Goal: Transaction & Acquisition: Purchase product/service

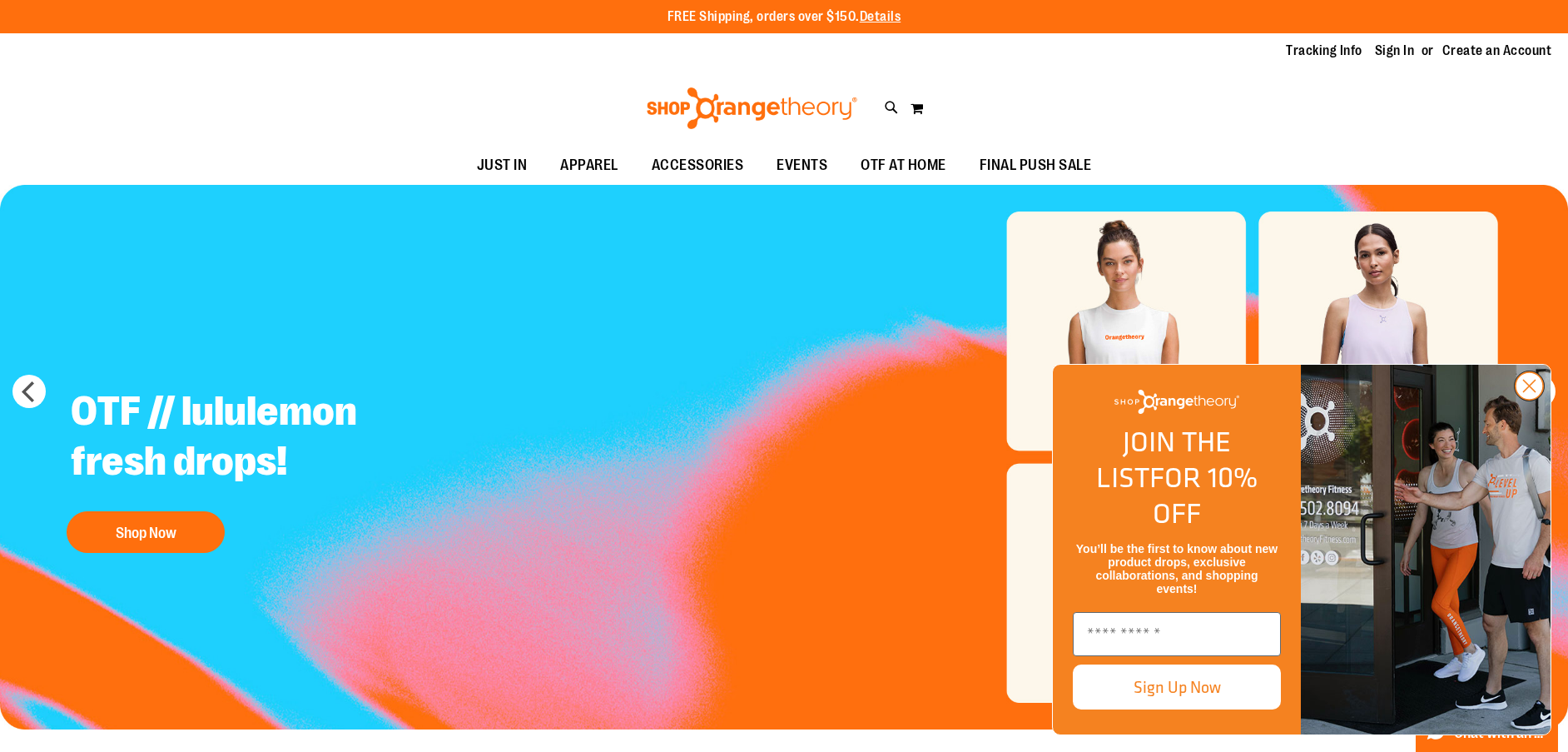
click at [1530, 400] on circle "Close dialog" at bounding box center [1530, 386] width 27 height 27
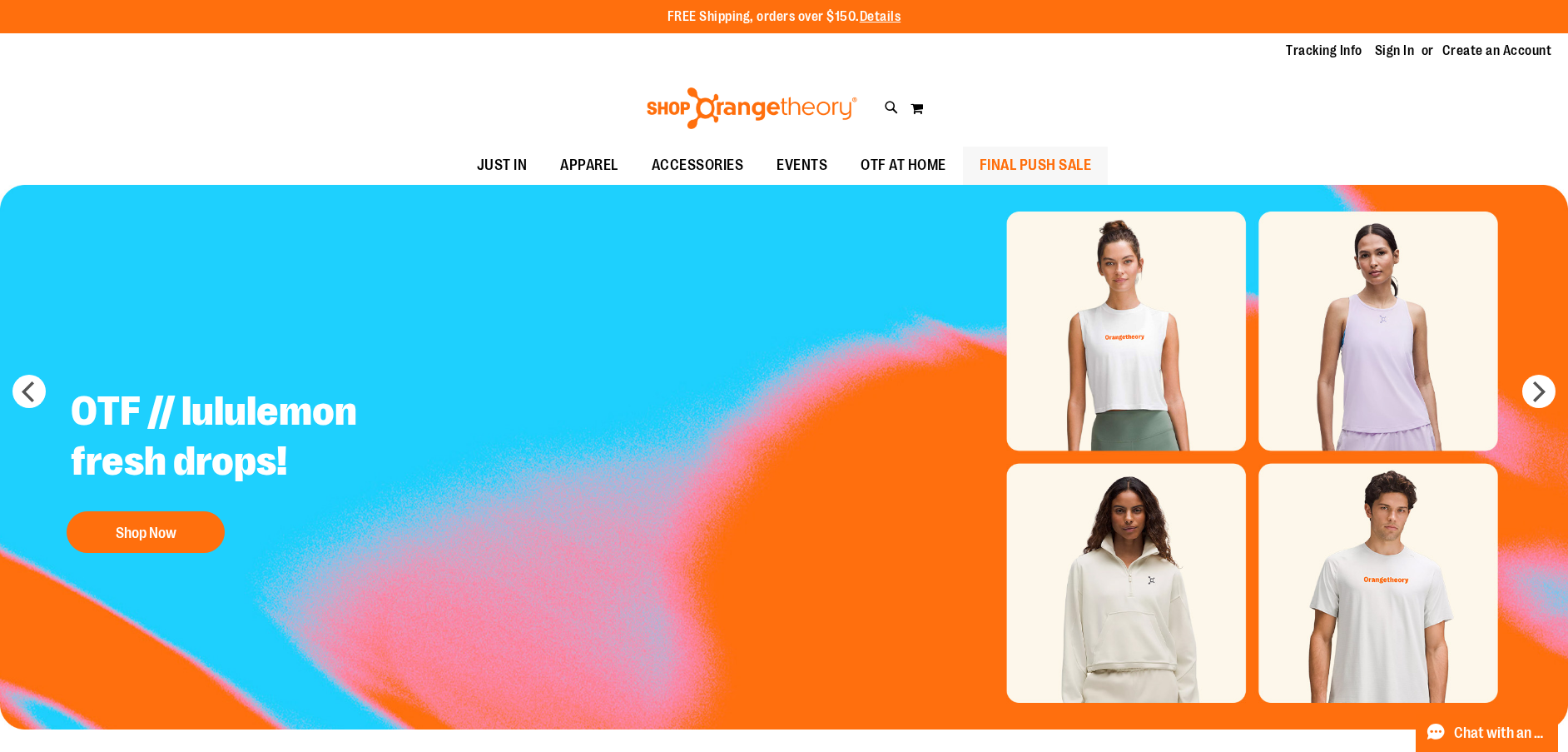
click at [1000, 157] on span "FINAL PUSH SALE" at bounding box center [1036, 165] width 112 height 37
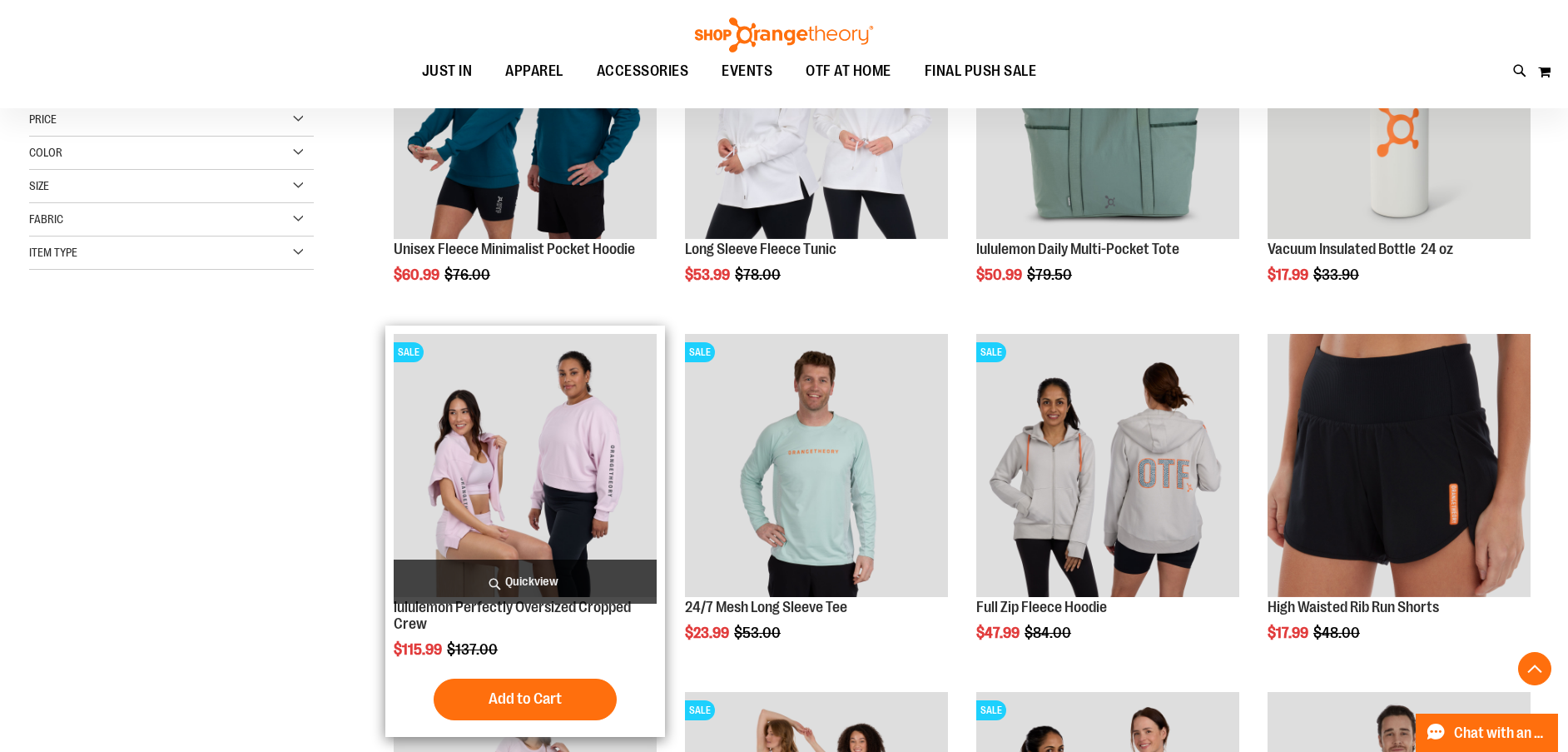
scroll to position [415, 0]
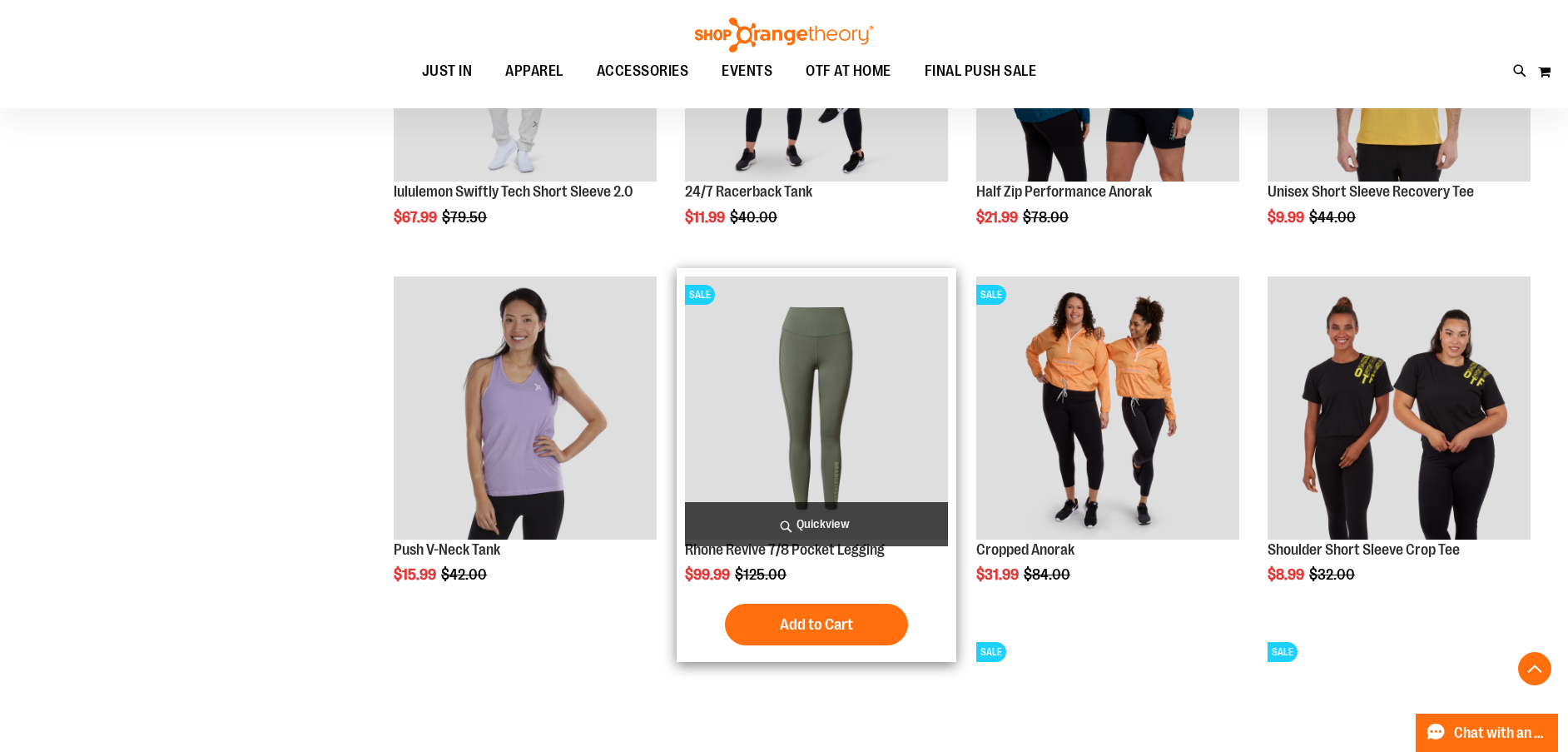
scroll to position [1331, 0]
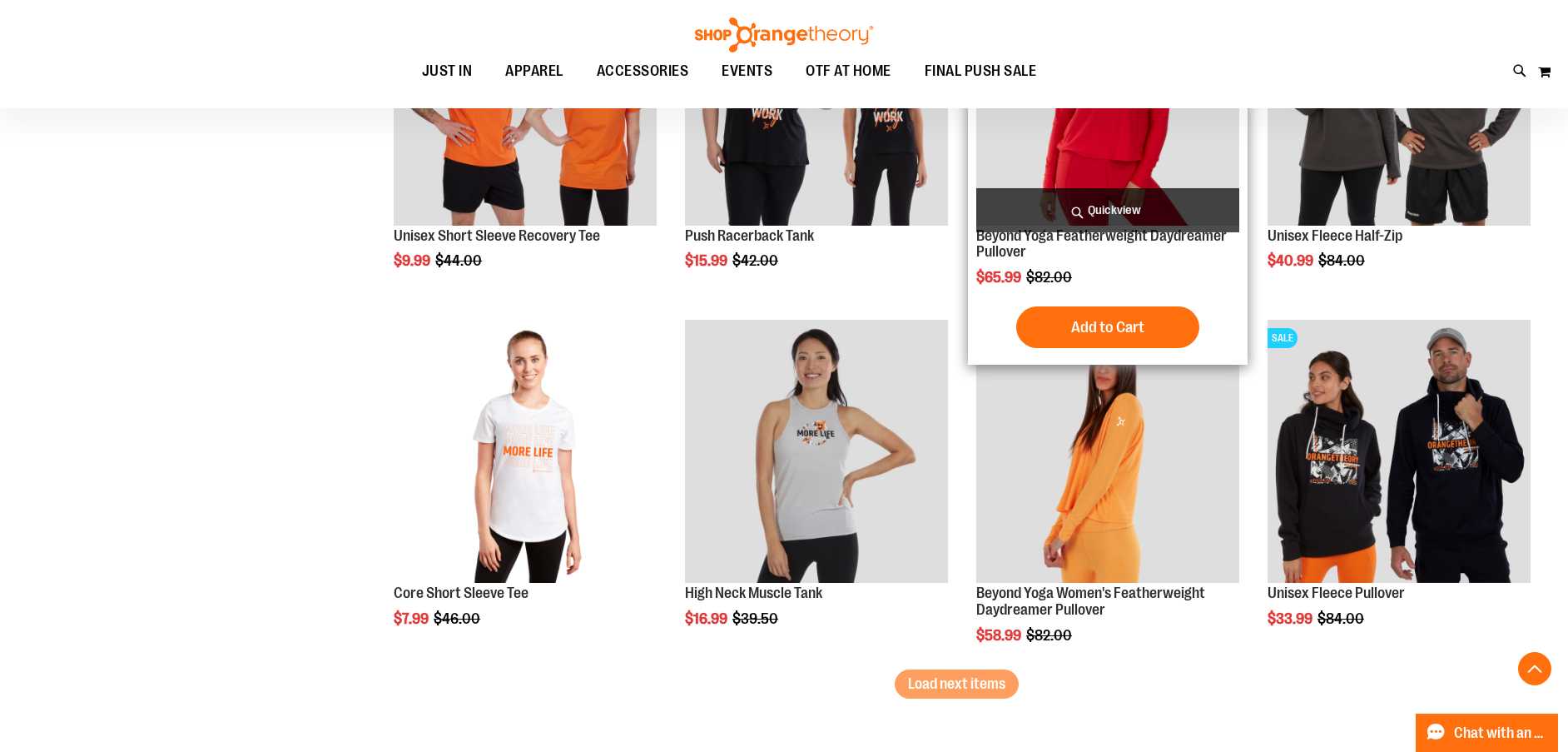
scroll to position [2995, 0]
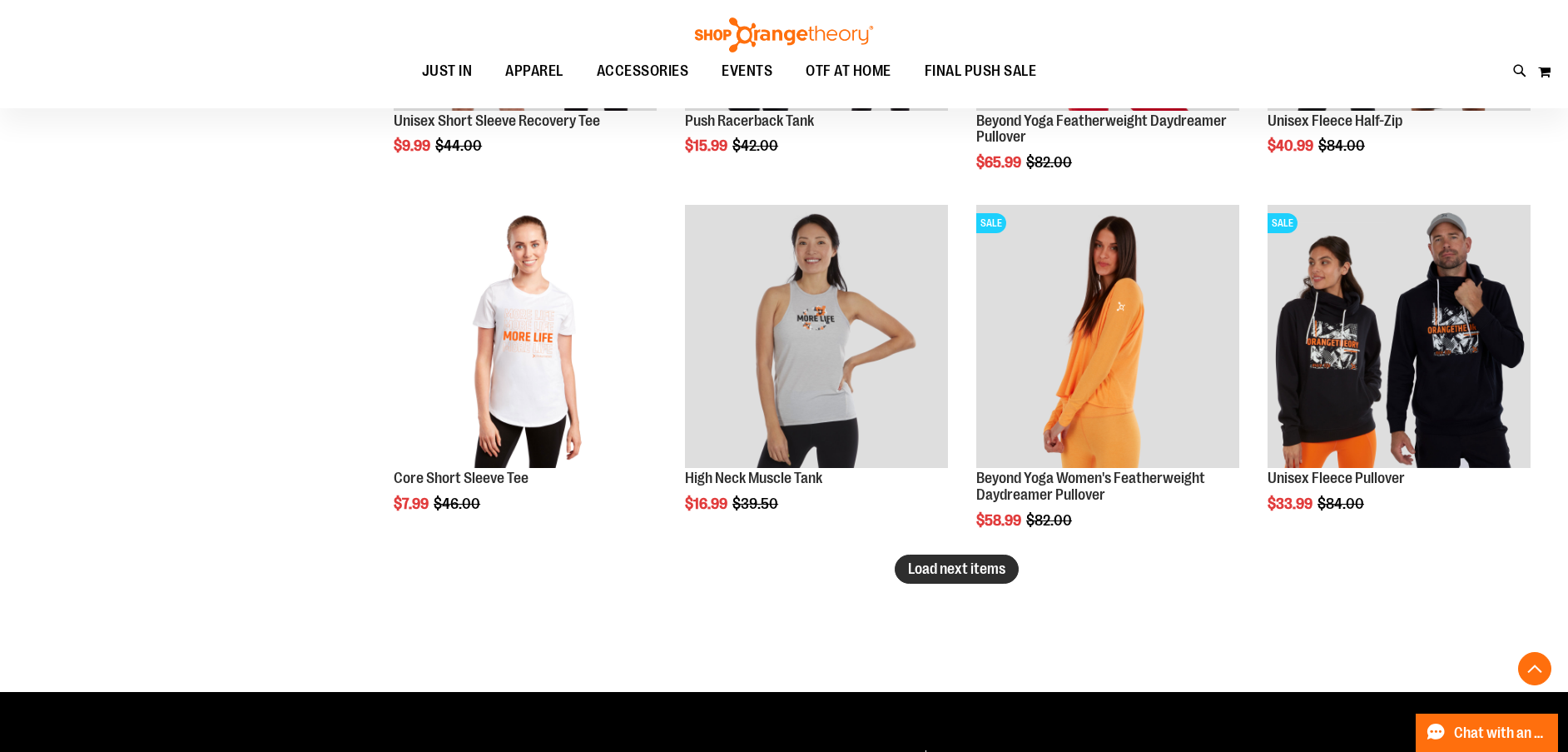
click at [956, 558] on button "Load next items" at bounding box center [956, 569] width 124 height 29
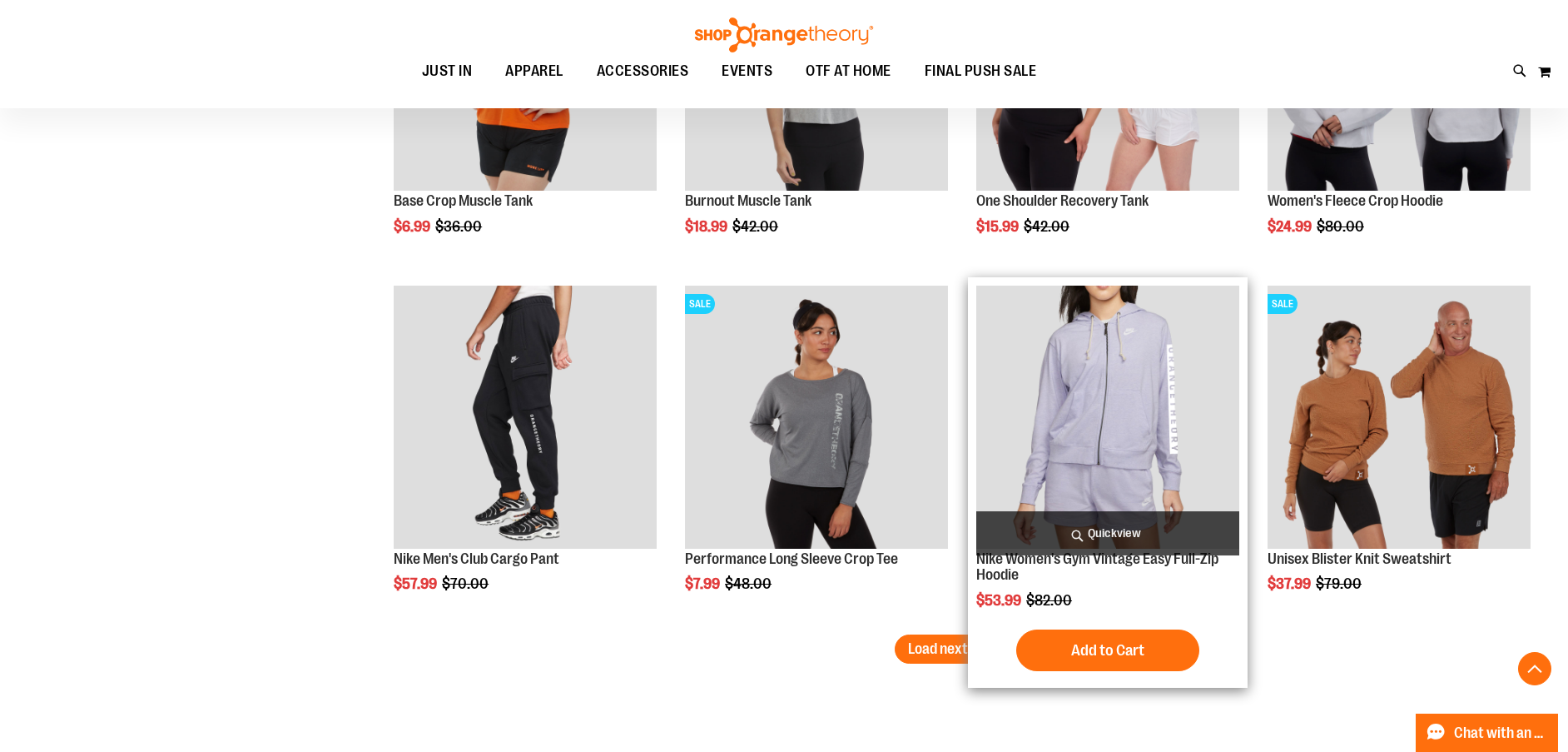
scroll to position [4244, 0]
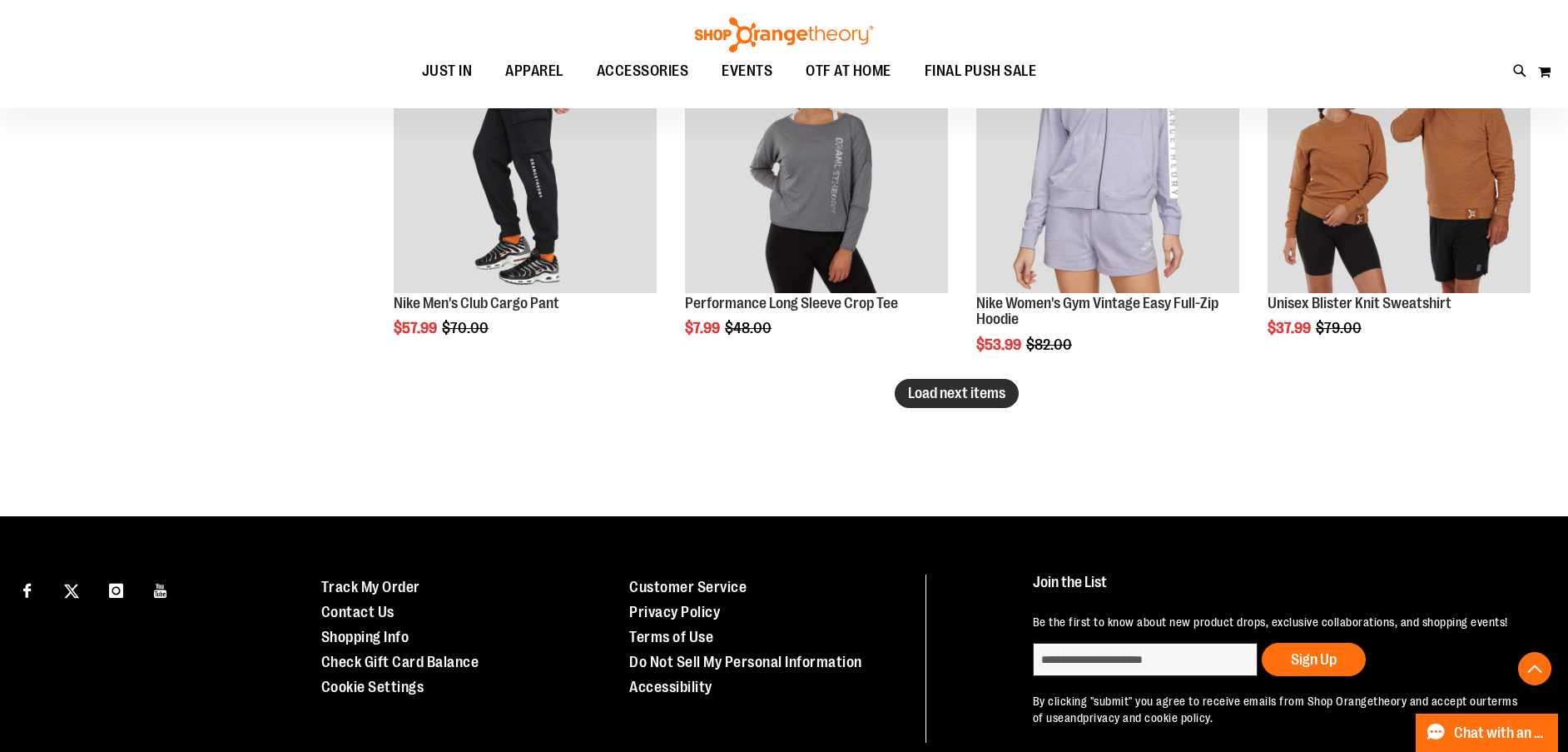
click at [913, 401] on span "Load next items" at bounding box center [956, 393] width 97 height 17
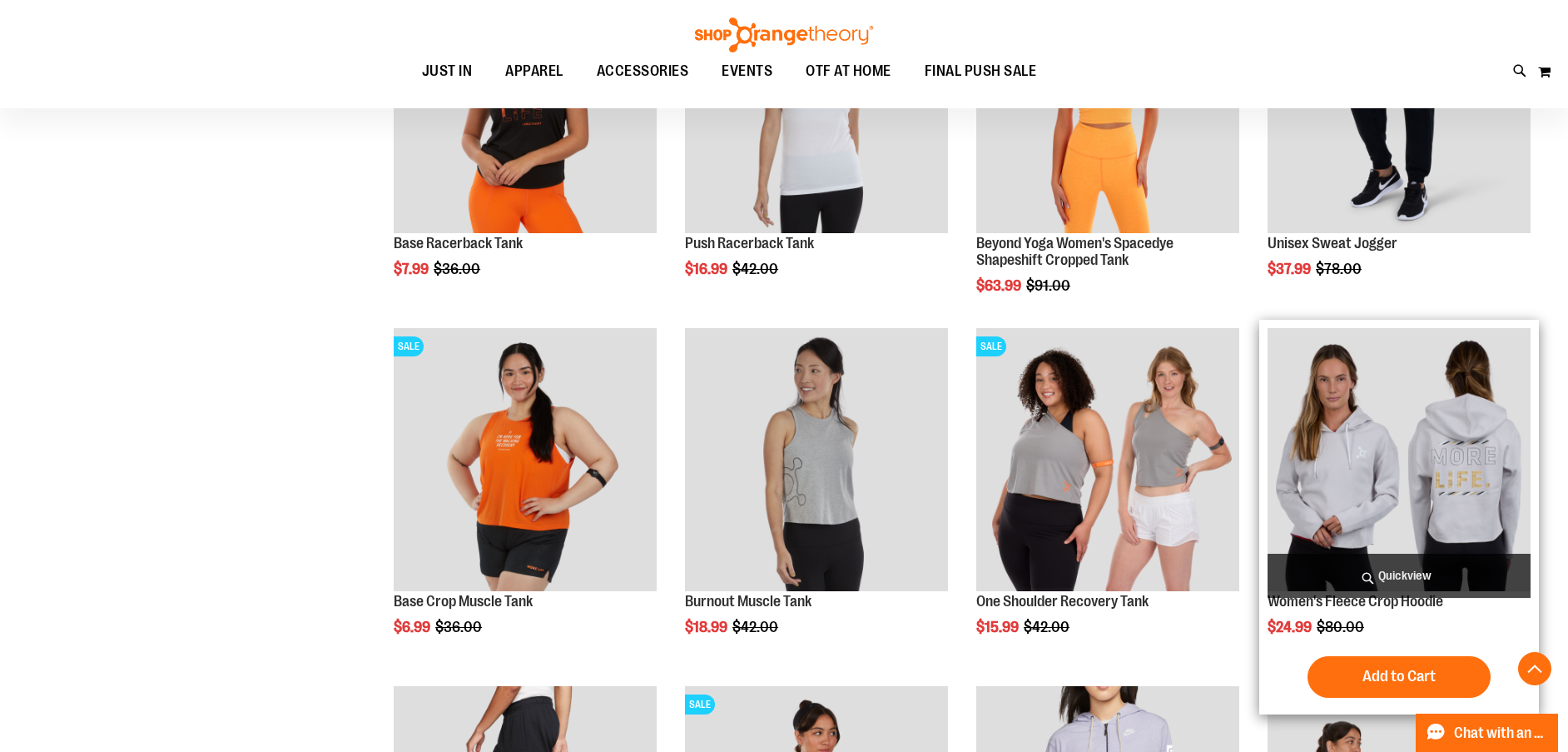
scroll to position [3495, 0]
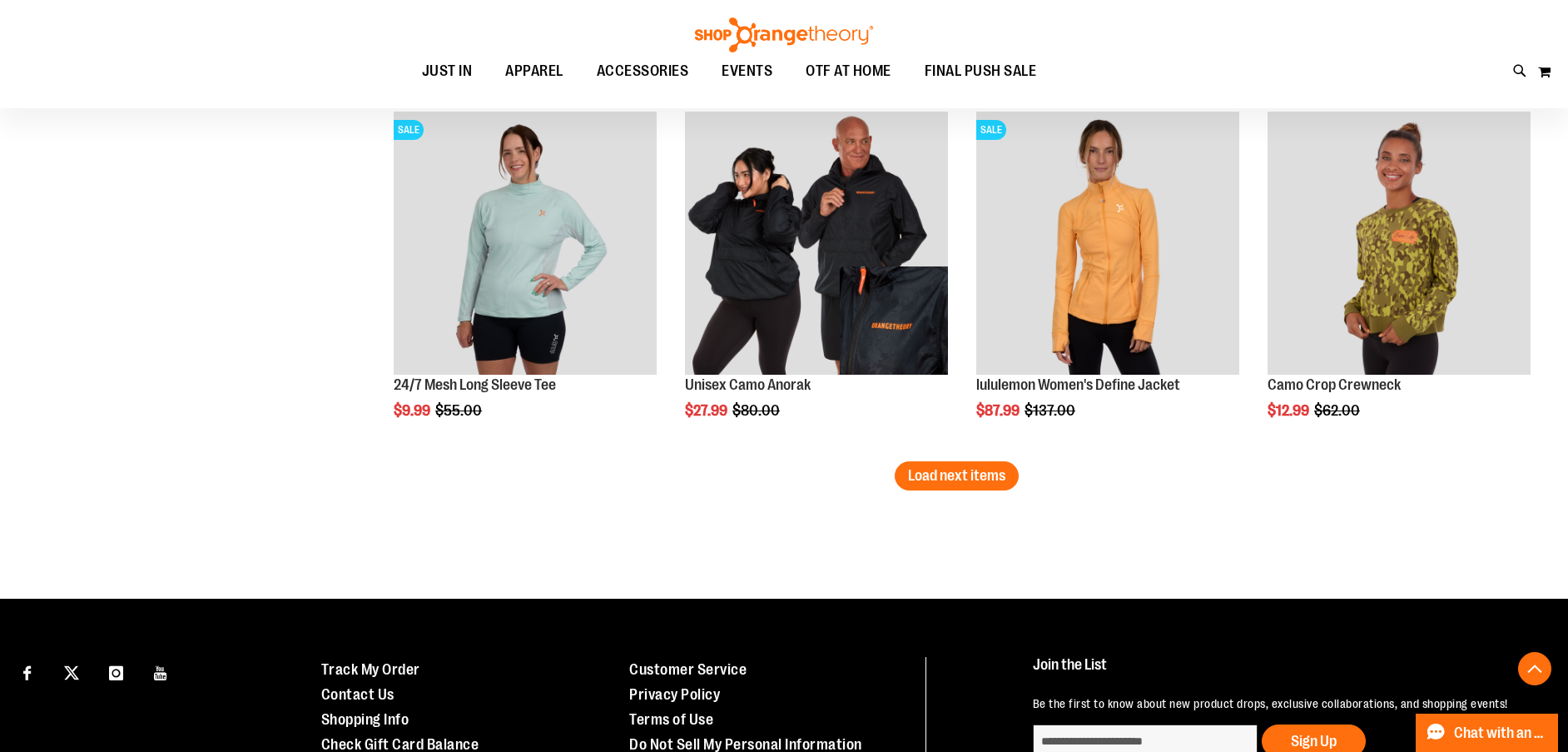
scroll to position [5242, 0]
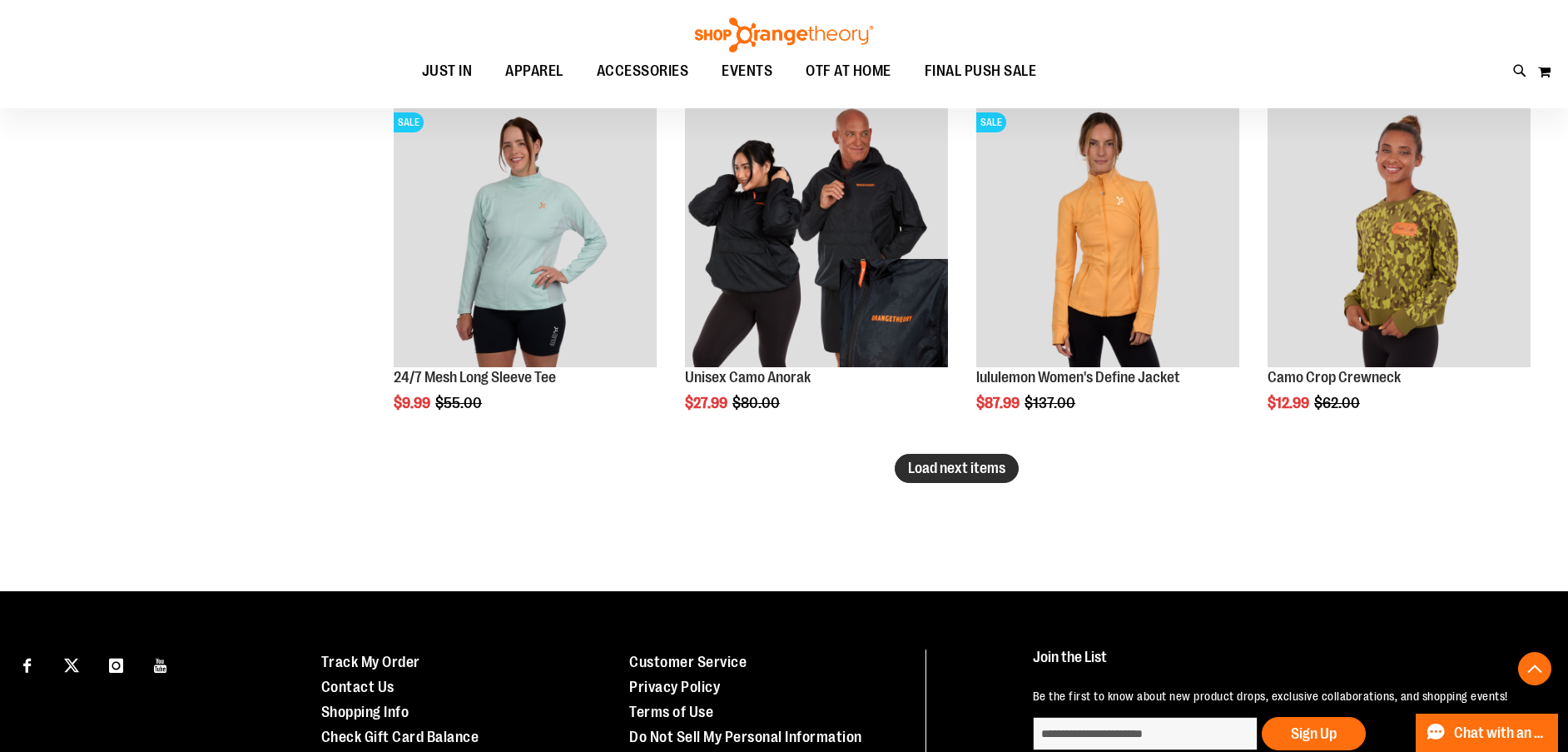
click at [961, 467] on span "Load next items" at bounding box center [956, 467] width 97 height 17
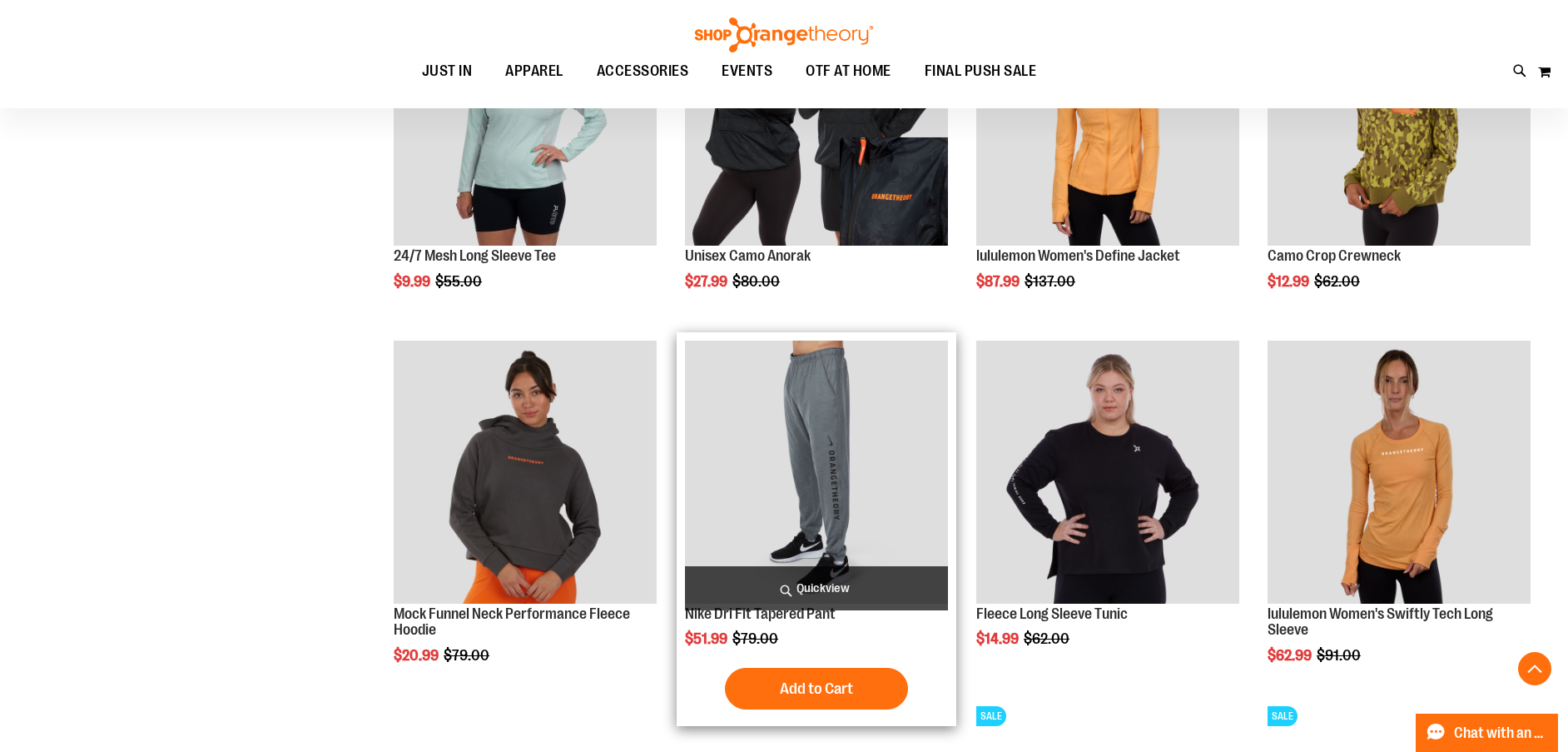
scroll to position [5409, 0]
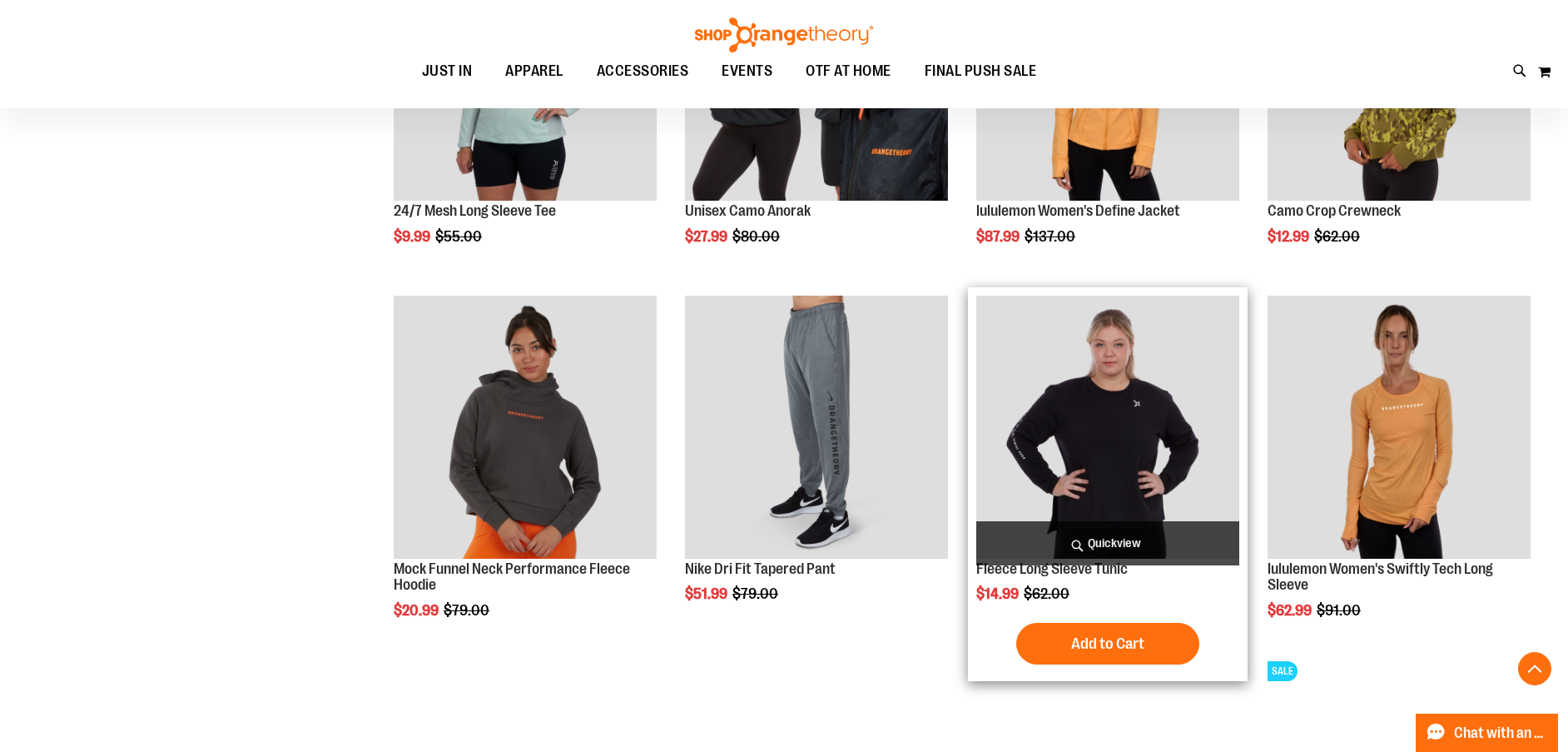
click at [1152, 467] on img "product" at bounding box center [1108, 427] width 263 height 263
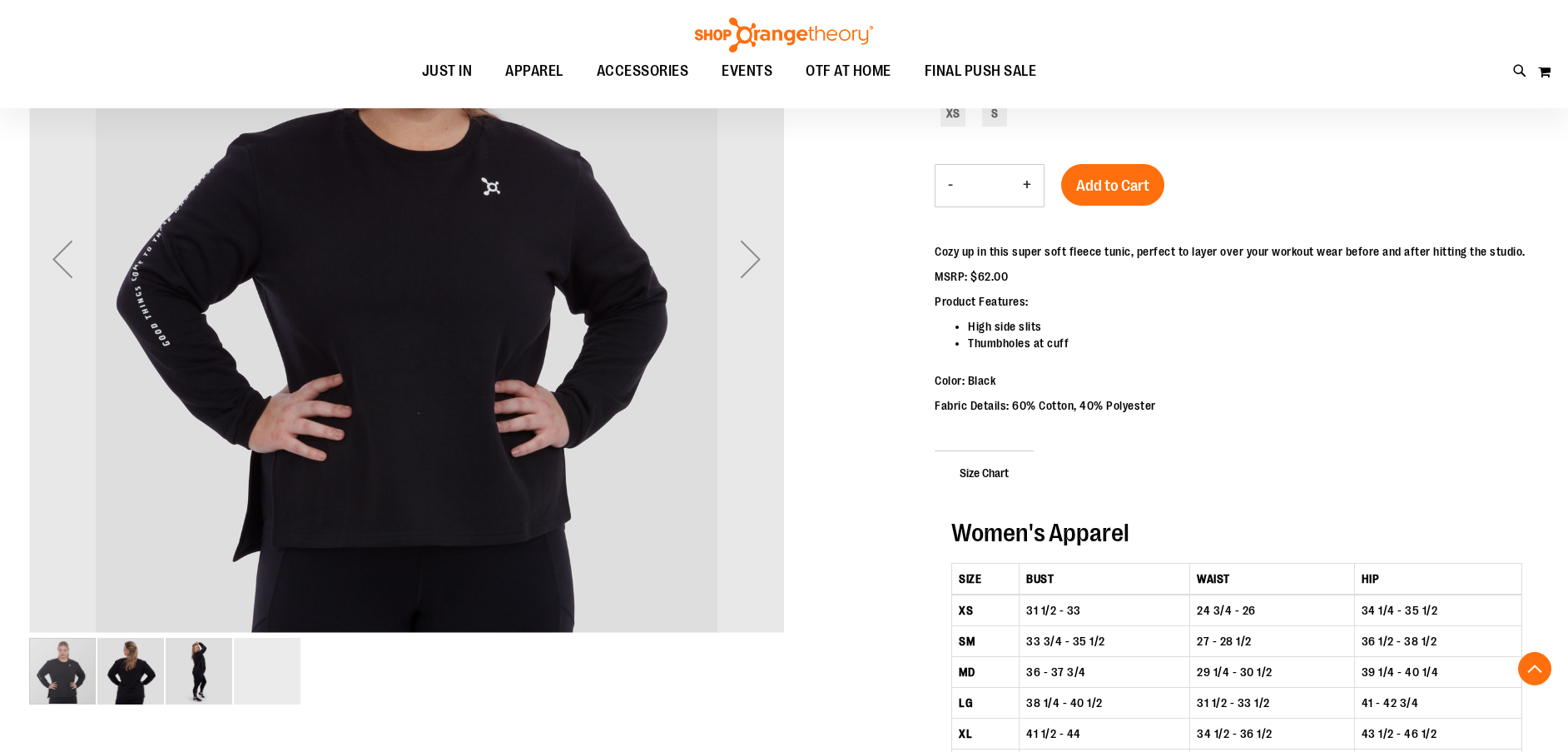
scroll to position [415, 0]
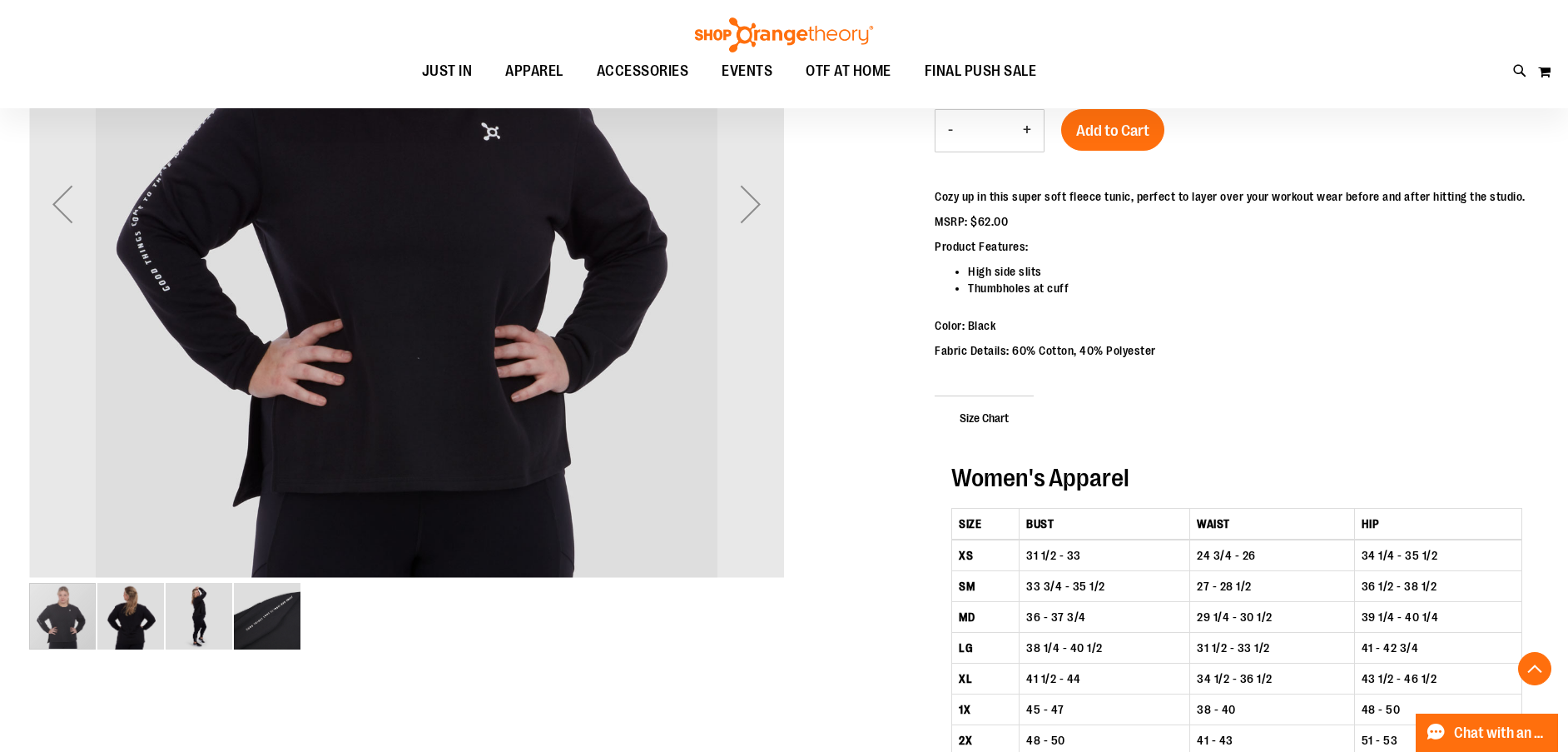
click at [142, 626] on img "image 2 of 4" at bounding box center [131, 616] width 67 height 67
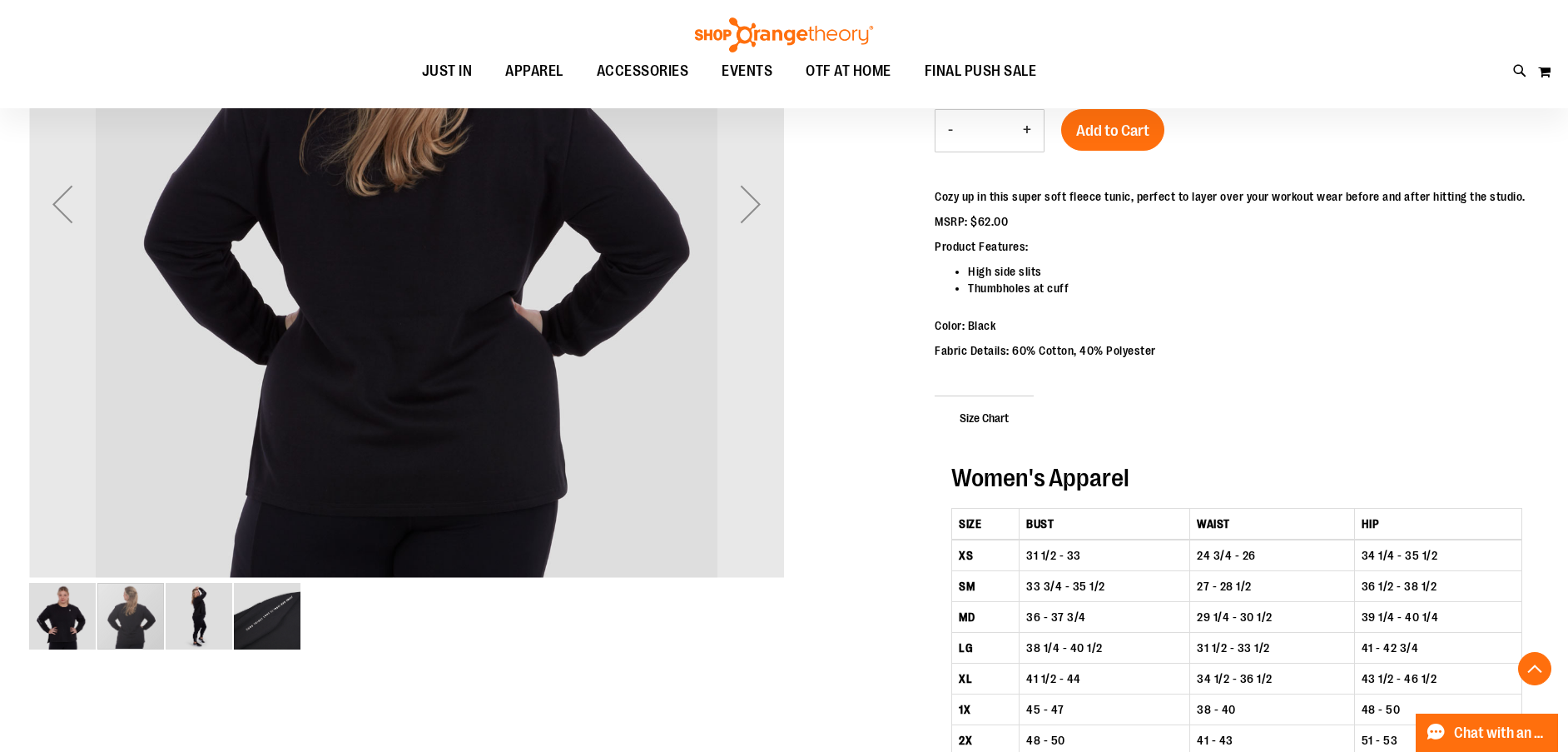
click at [188, 622] on img "image 3 of 4" at bounding box center [199, 616] width 67 height 67
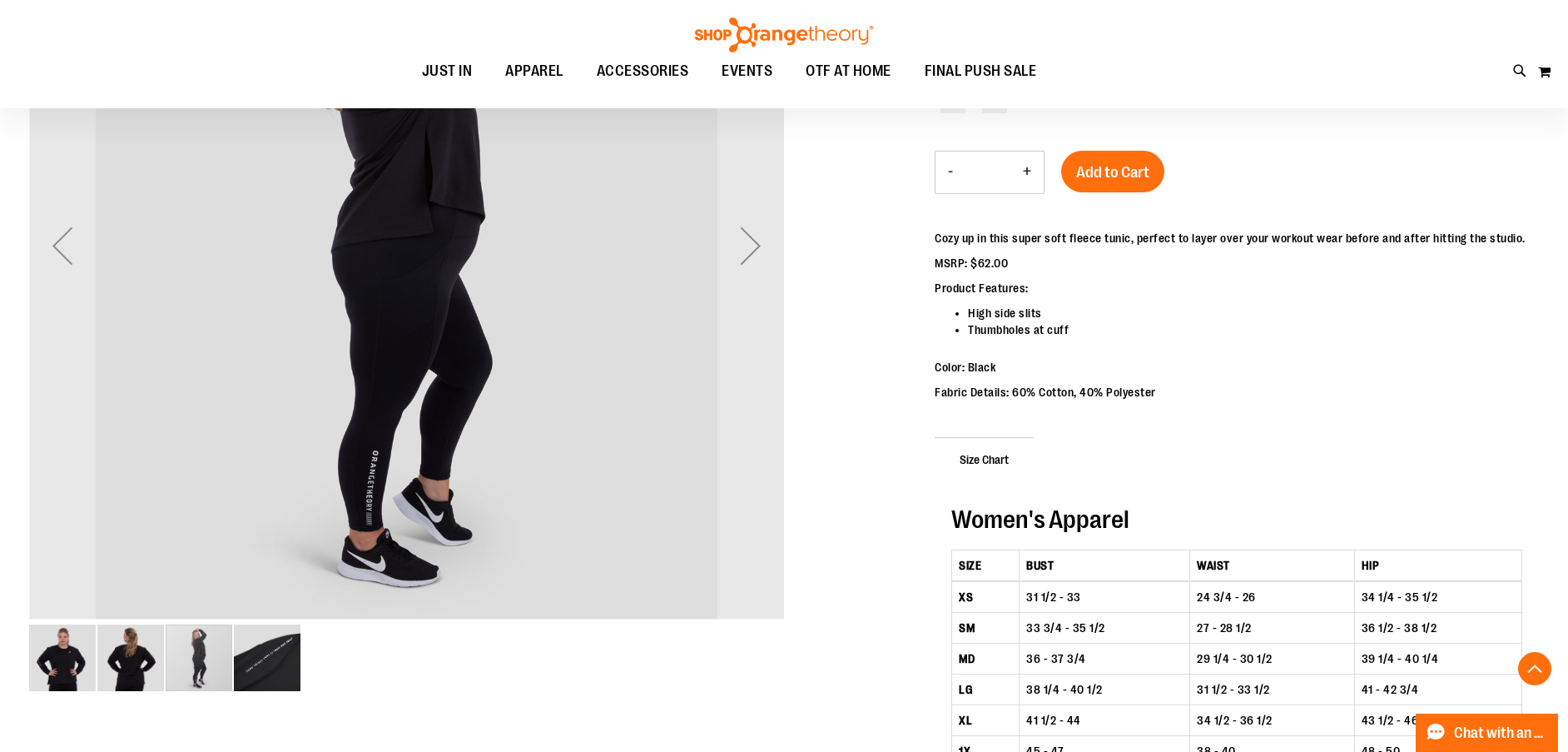
scroll to position [499, 0]
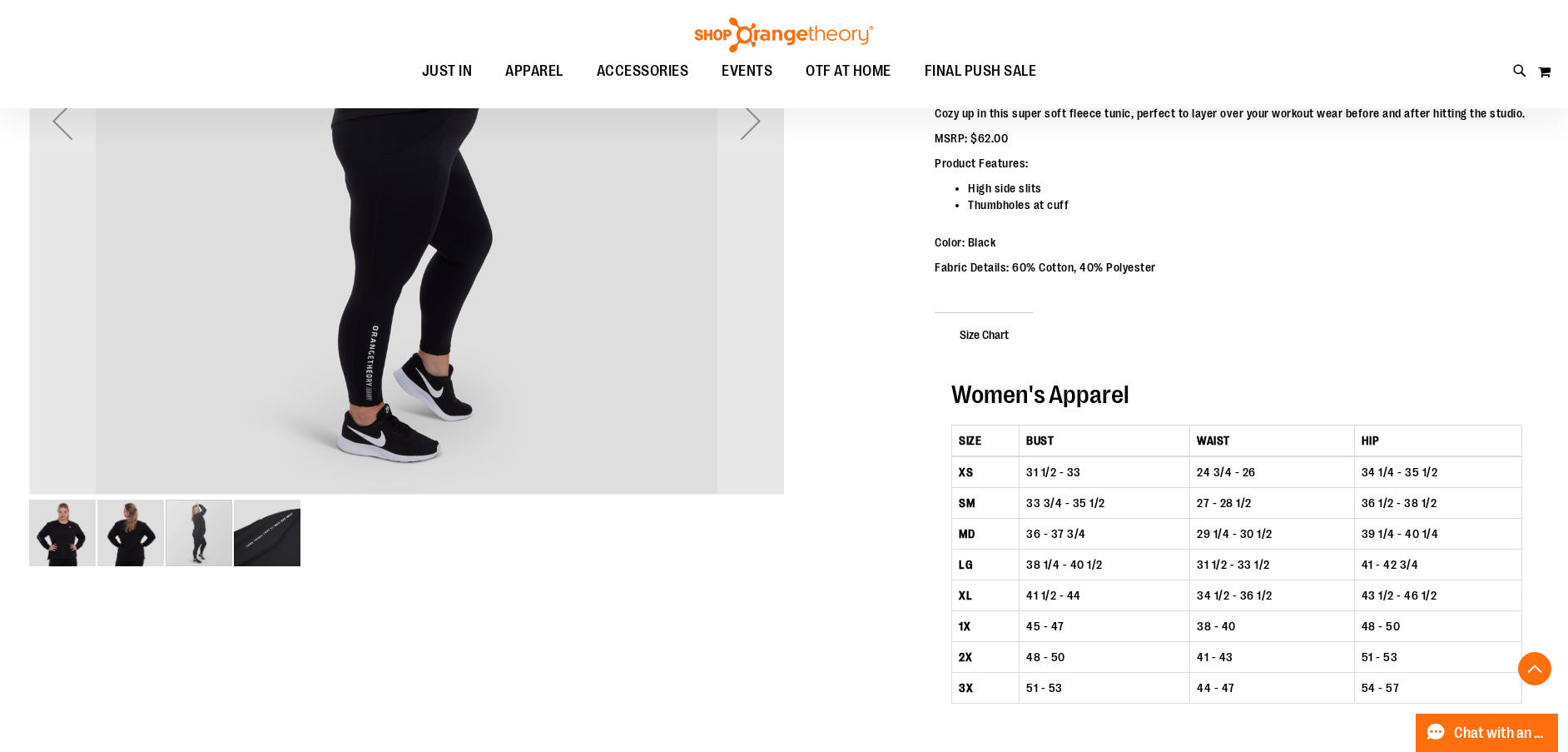
click at [270, 544] on img "image 4 of 4" at bounding box center [267, 533] width 67 height 67
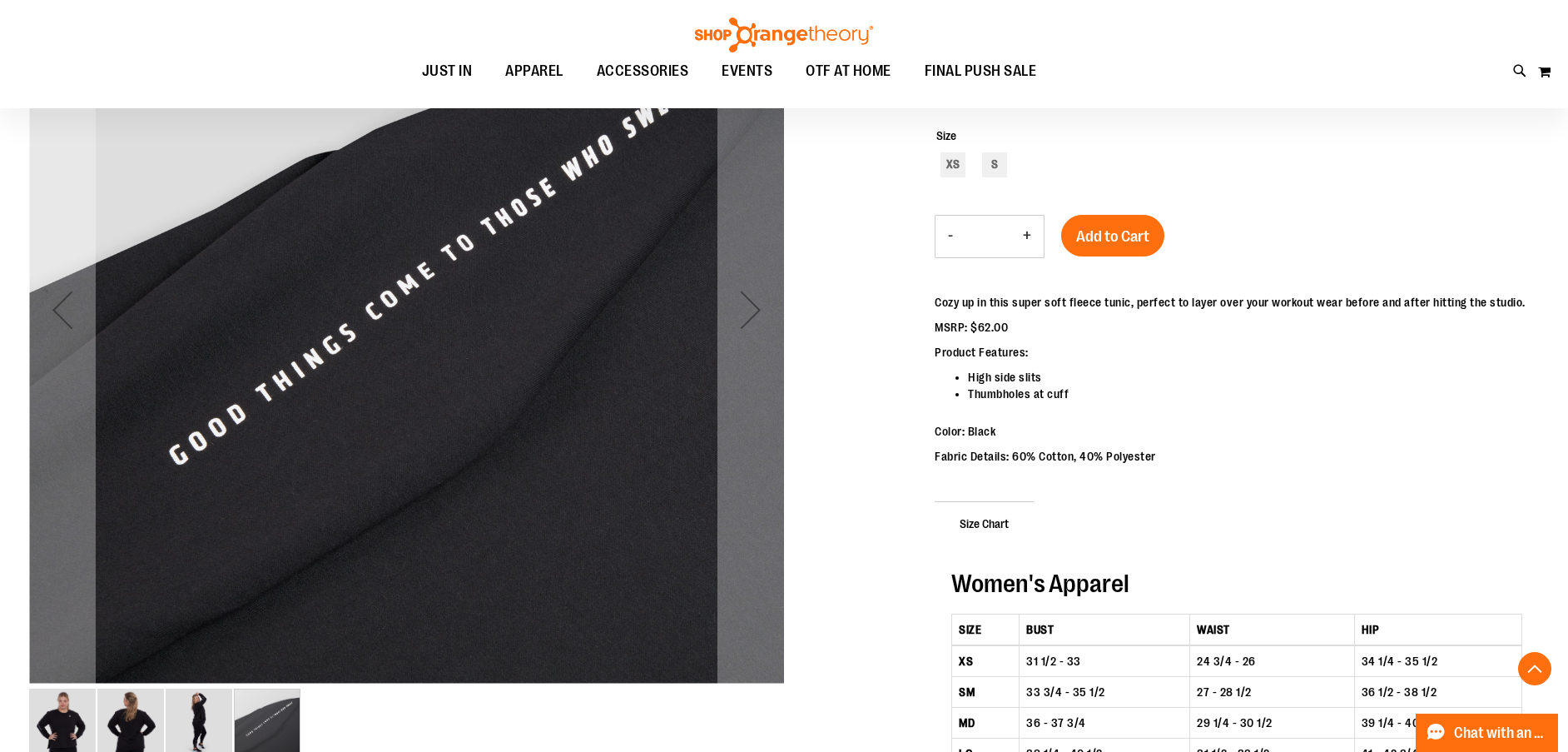
scroll to position [248, 0]
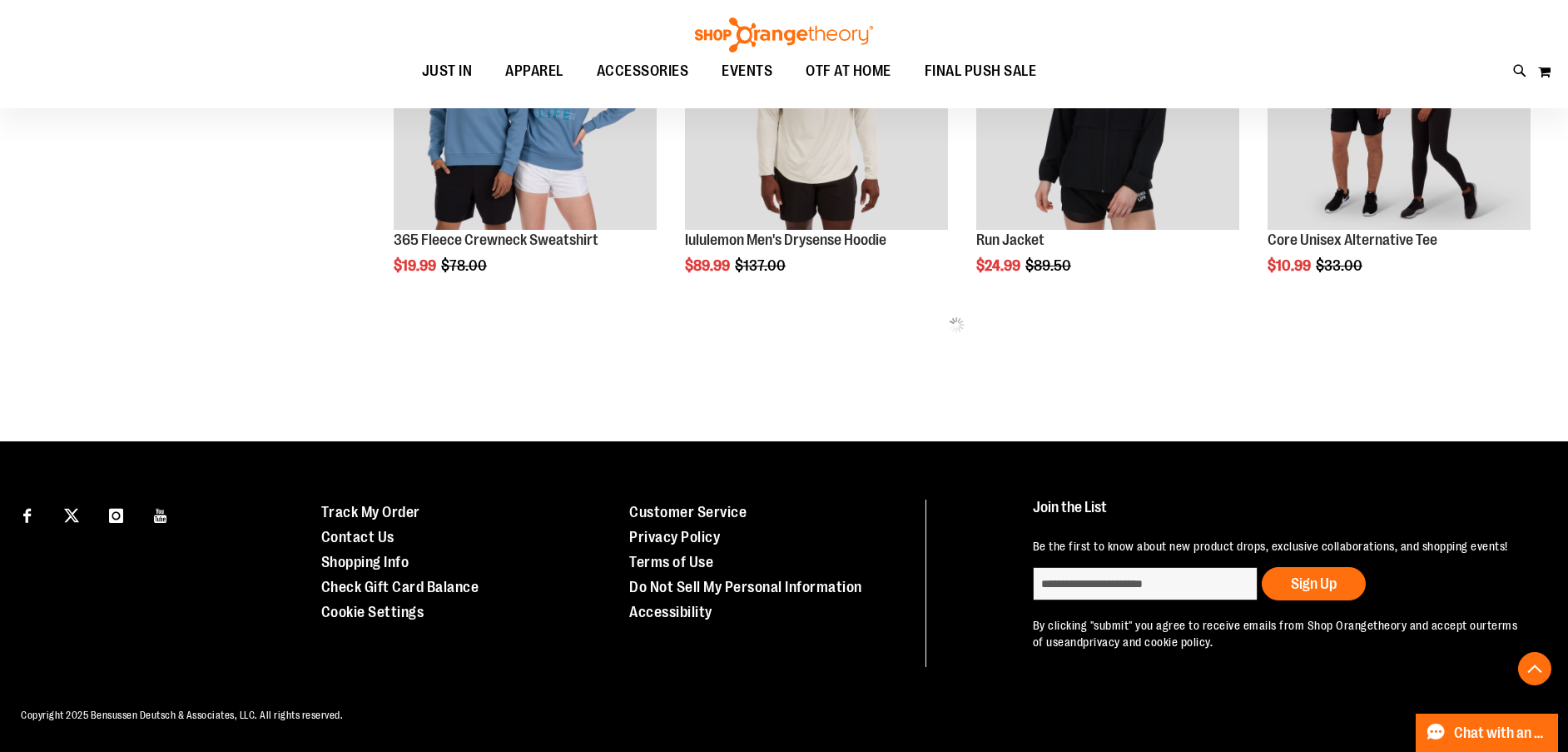
scroll to position [963, 0]
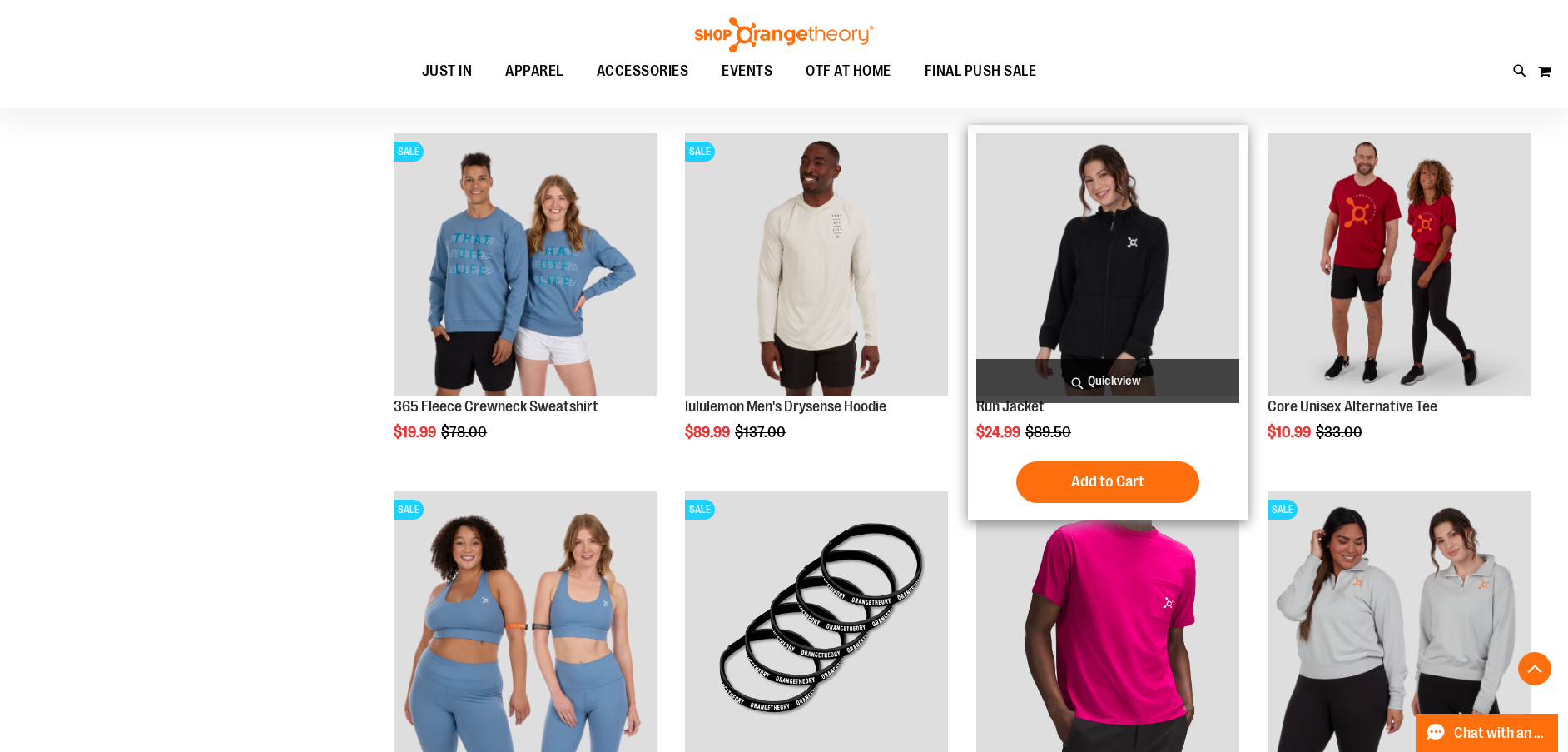
click at [1217, 219] on img "product" at bounding box center [1108, 265] width 263 height 263
click at [1101, 261] on img "product" at bounding box center [1108, 265] width 263 height 263
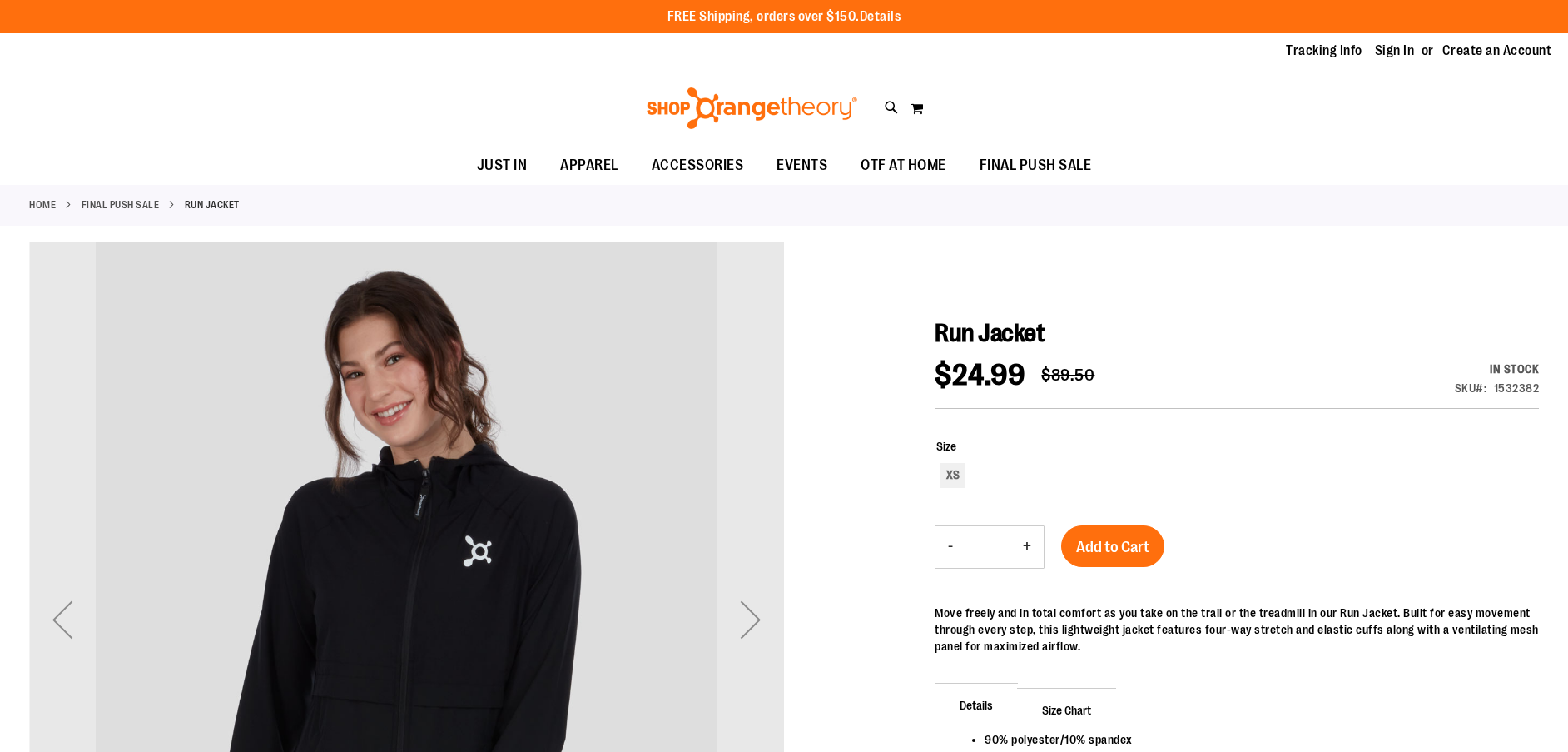
scroll to position [82, 0]
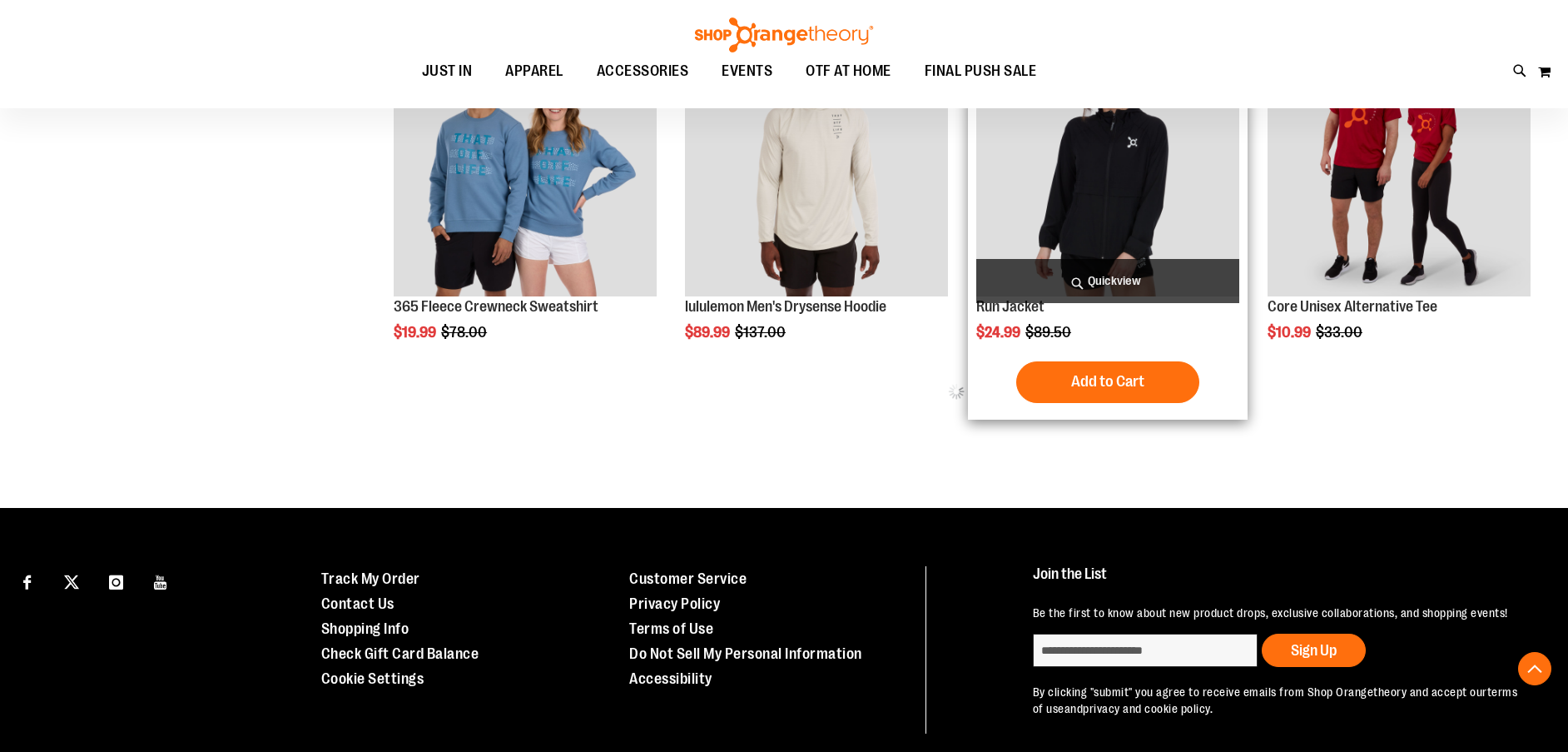
scroll to position [837, 0]
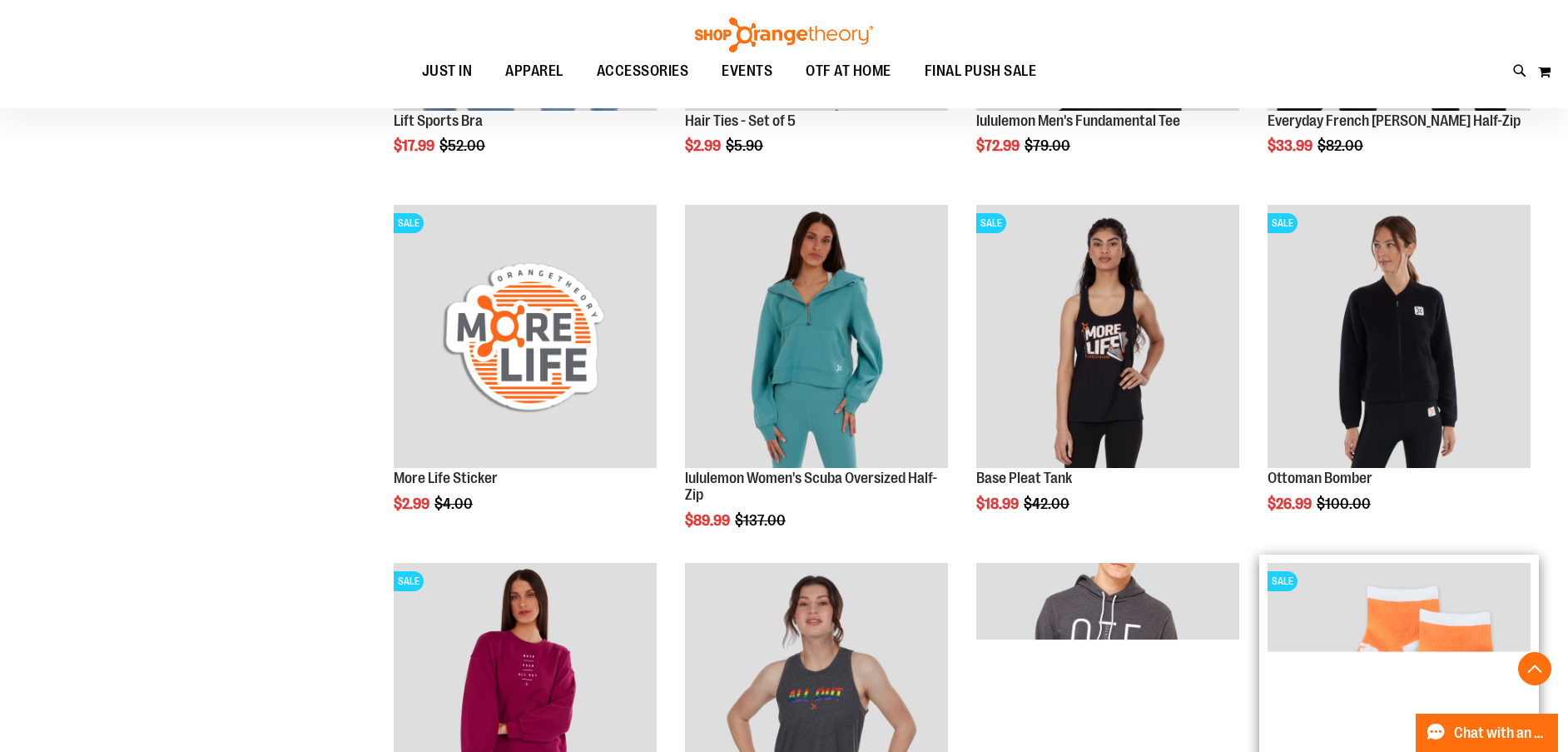
scroll to position [1420, 0]
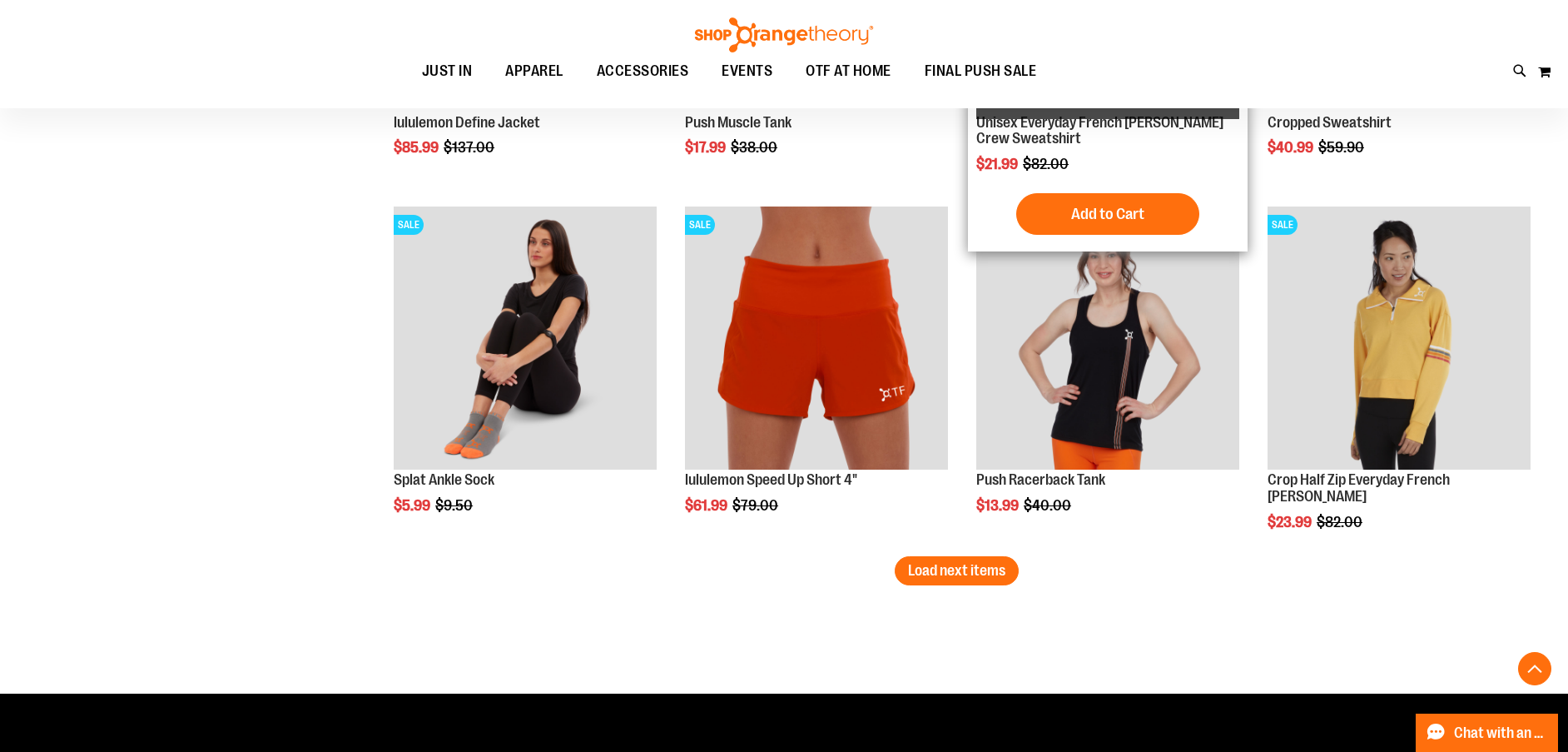
scroll to position [2835, 0]
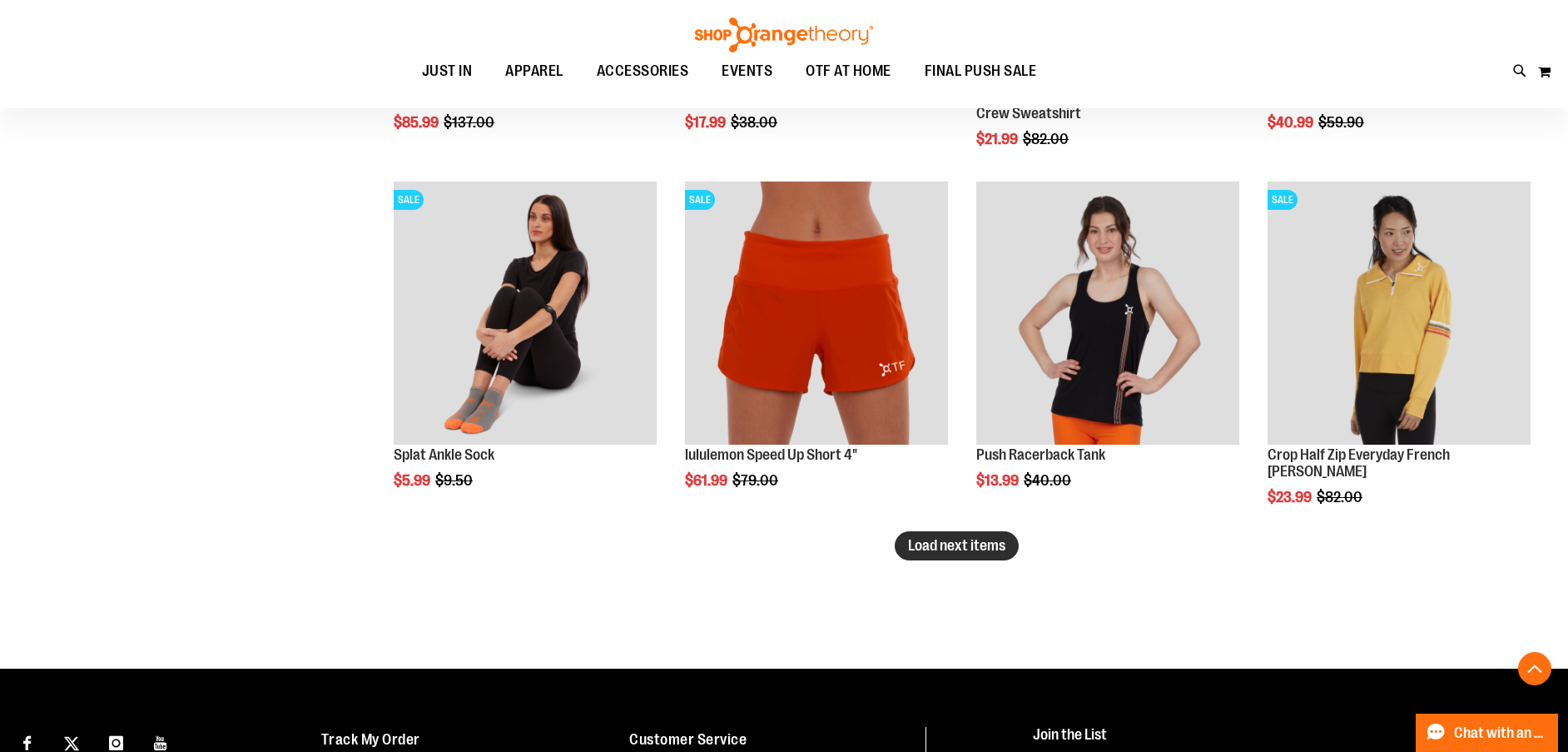
click at [960, 553] on span "Load next items" at bounding box center [956, 545] width 97 height 17
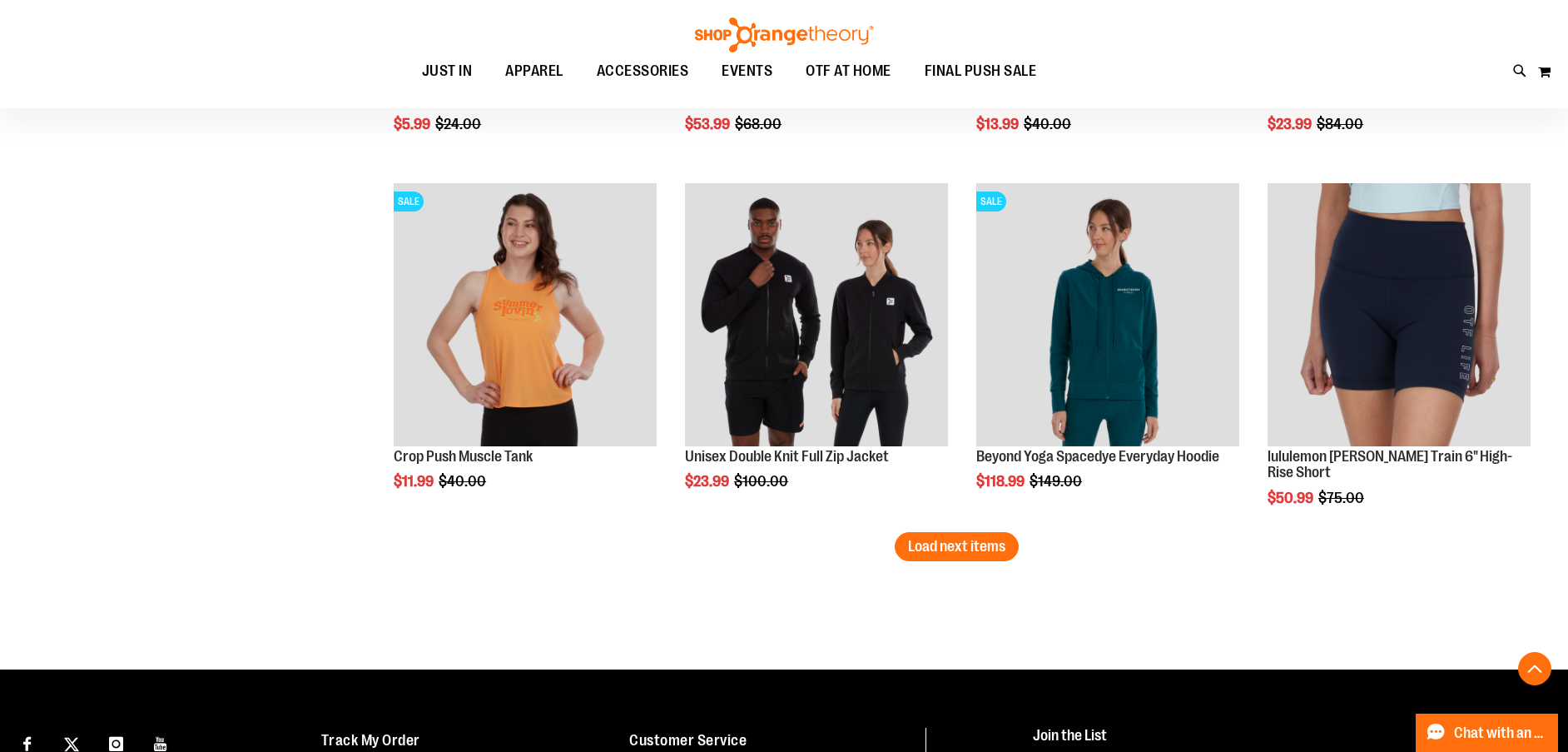
scroll to position [3917, 0]
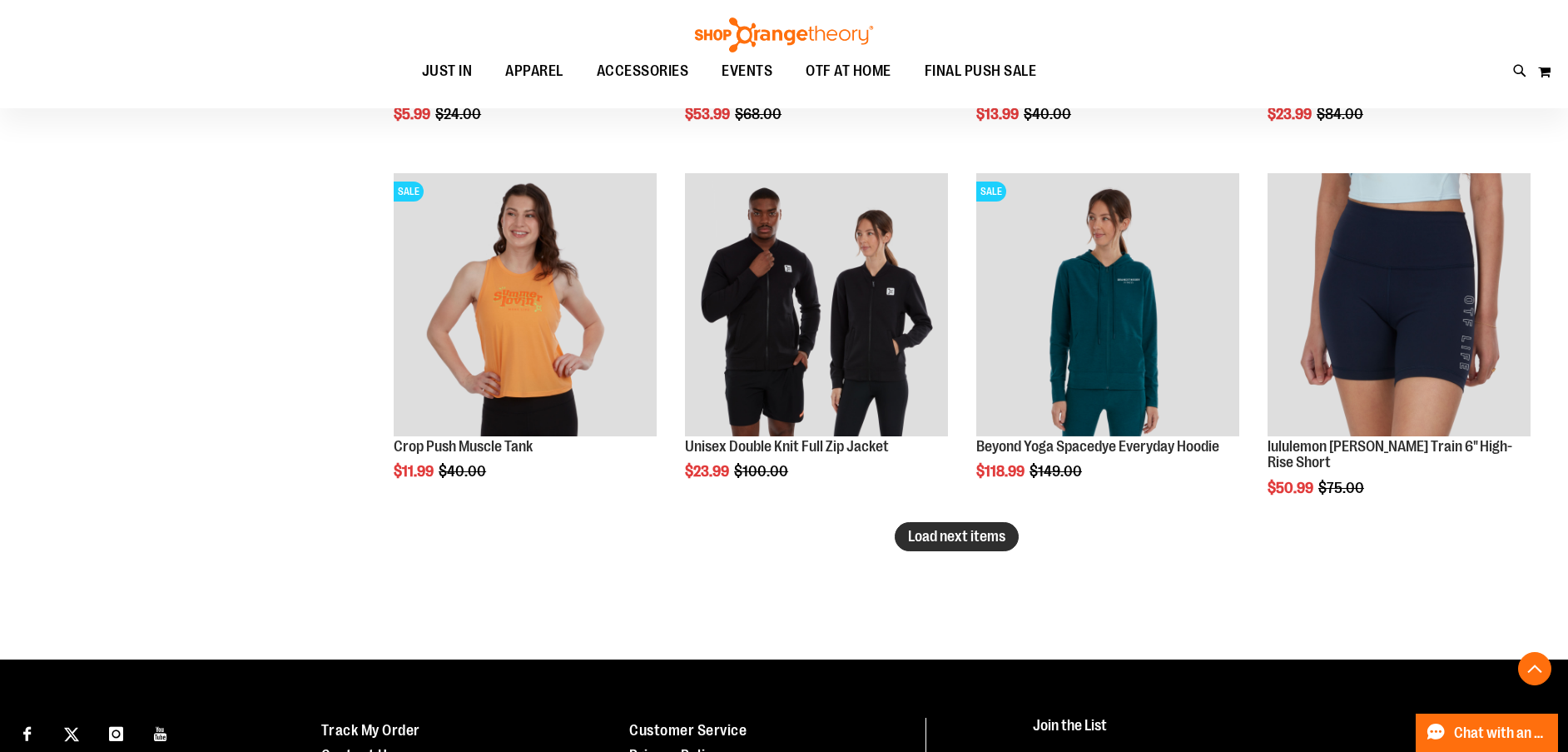
click at [988, 544] on span "Load next items" at bounding box center [956, 536] width 97 height 17
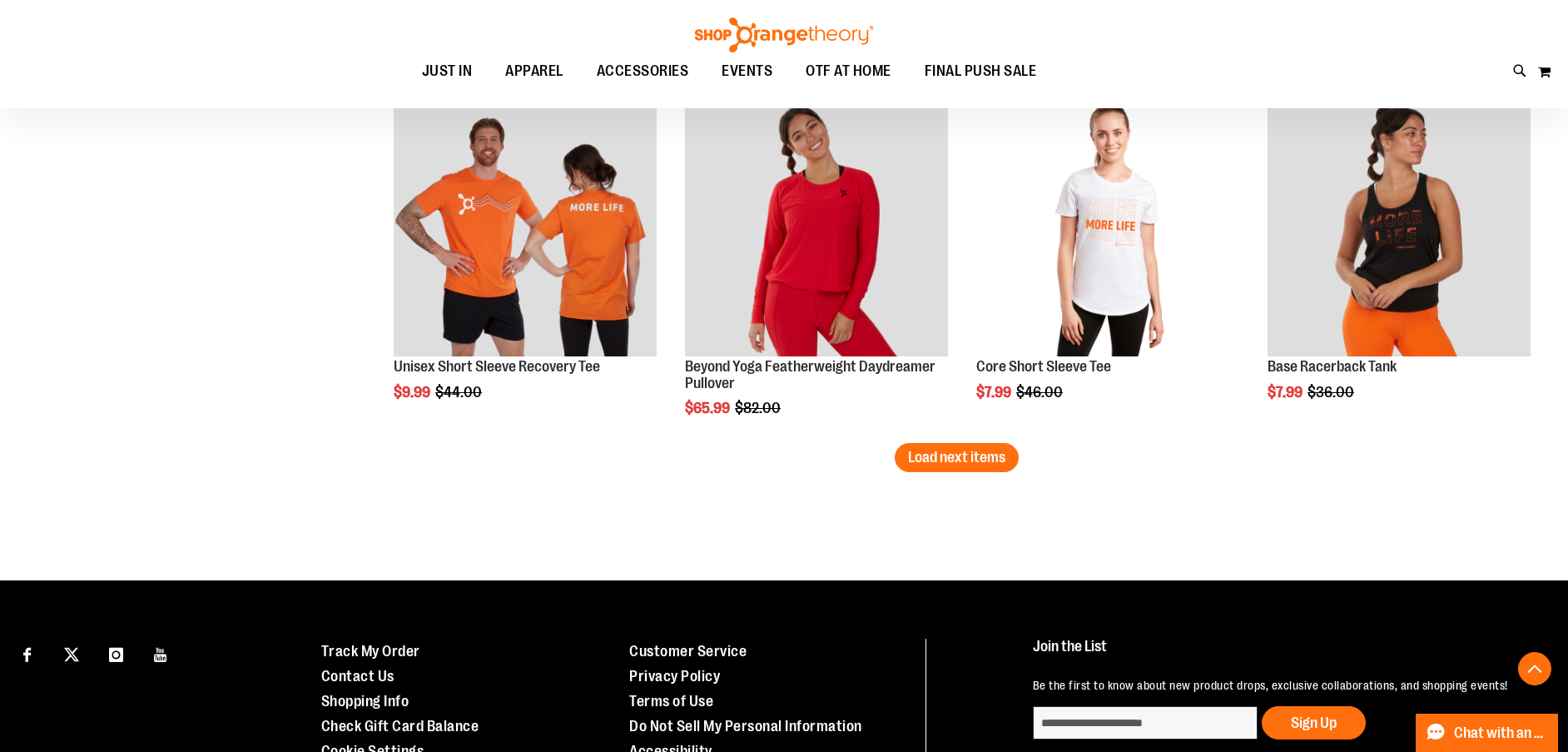
scroll to position [5082, 0]
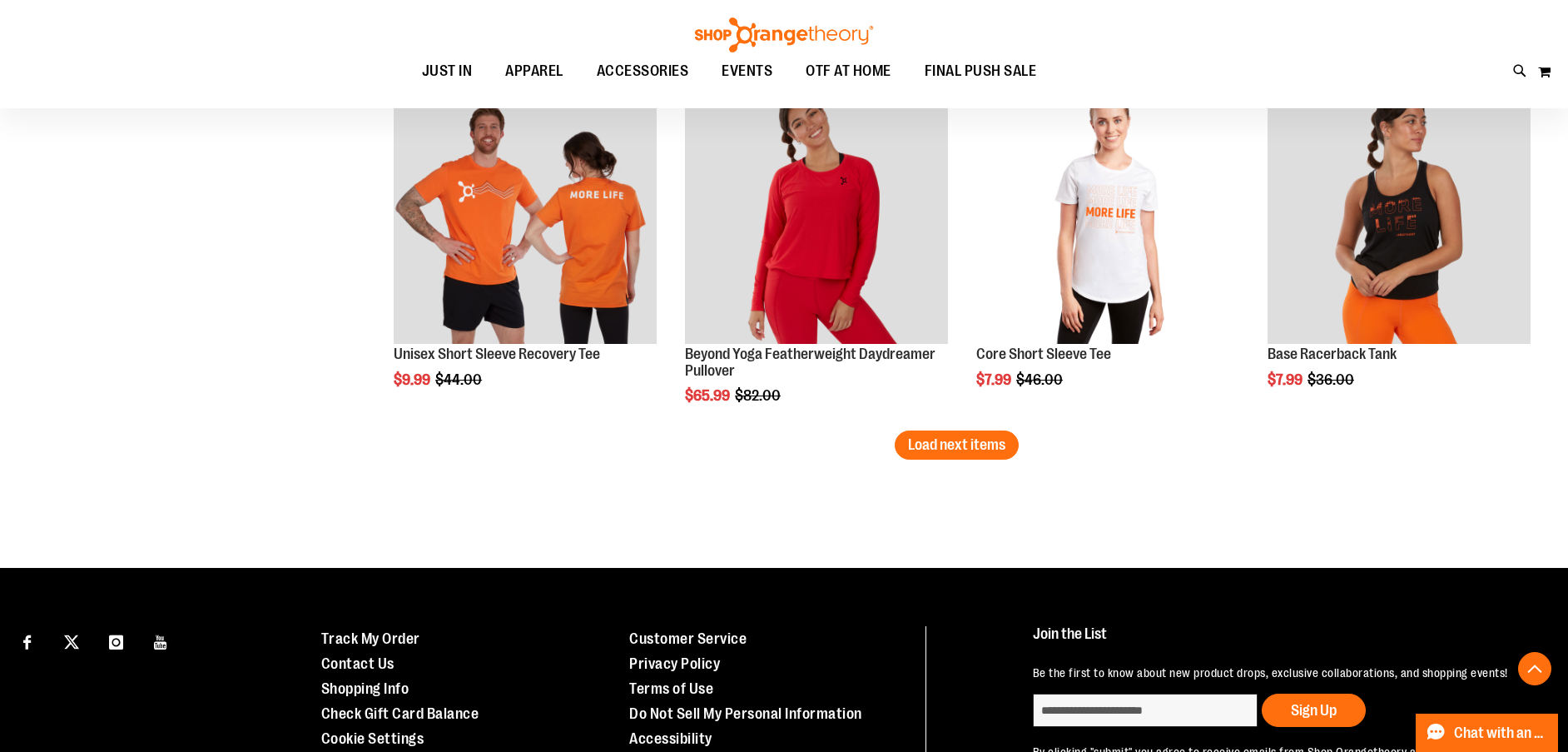
click at [1000, 454] on button "Load next items" at bounding box center [956, 445] width 124 height 29
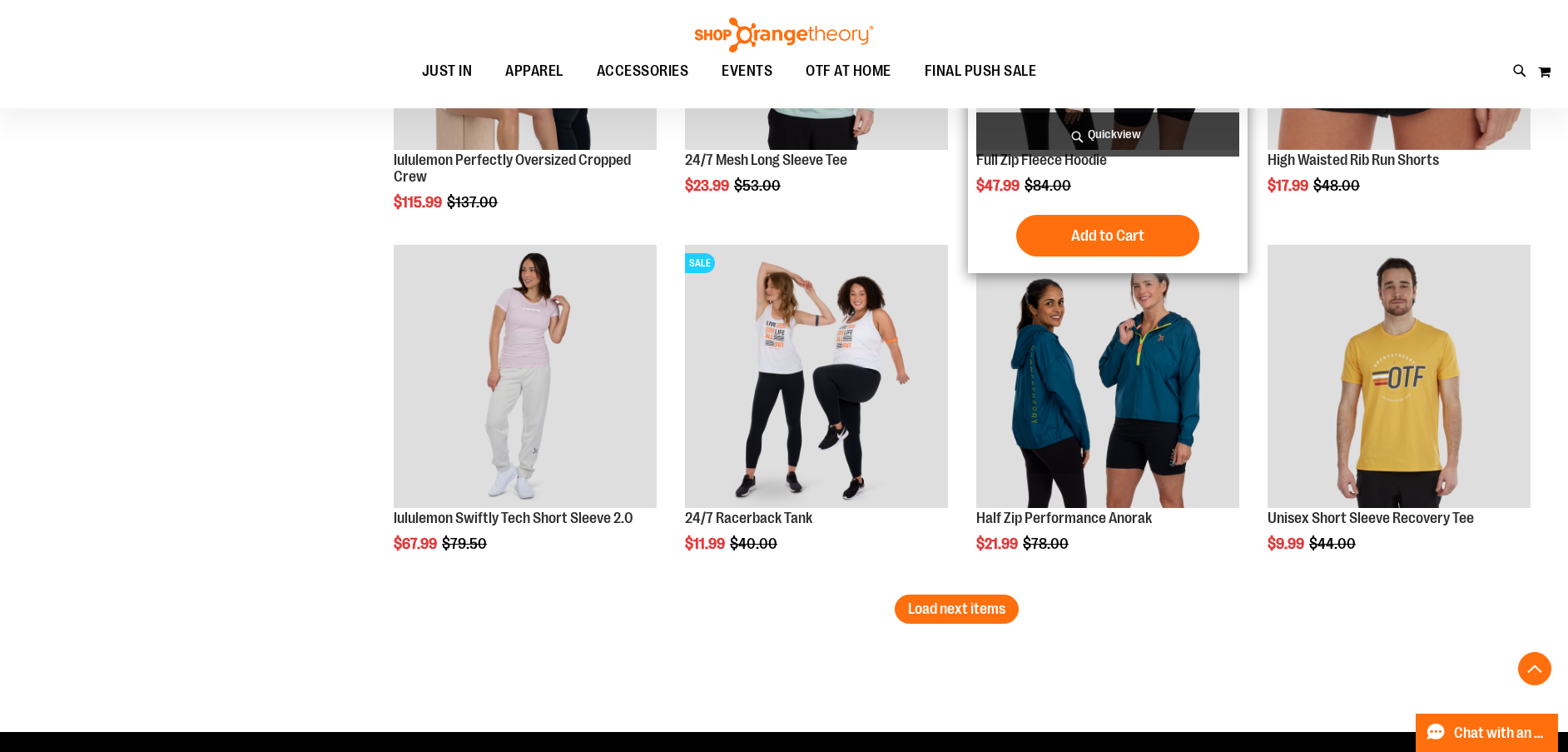
scroll to position [5997, 0]
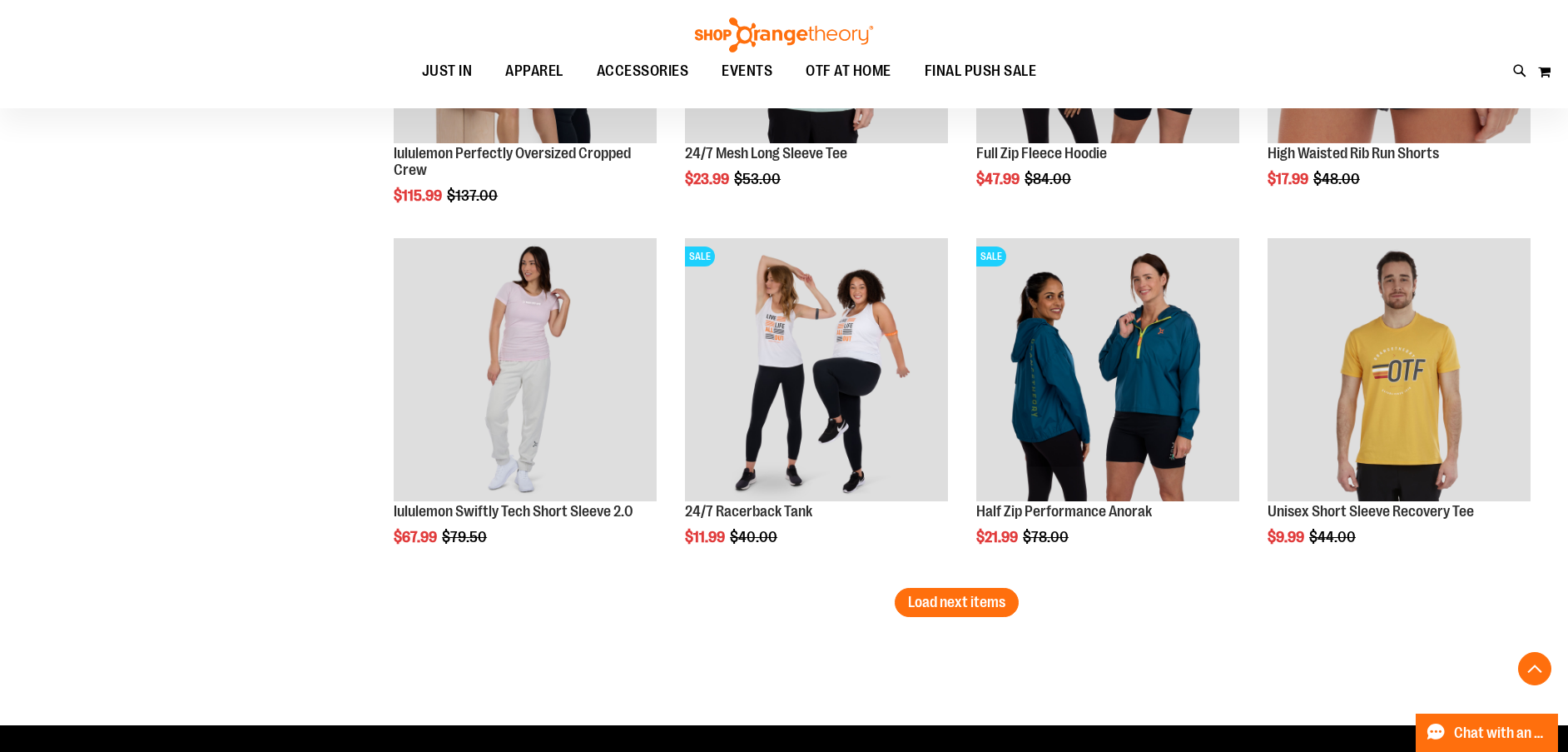
click at [993, 603] on span "Load next items" at bounding box center [956, 601] width 97 height 17
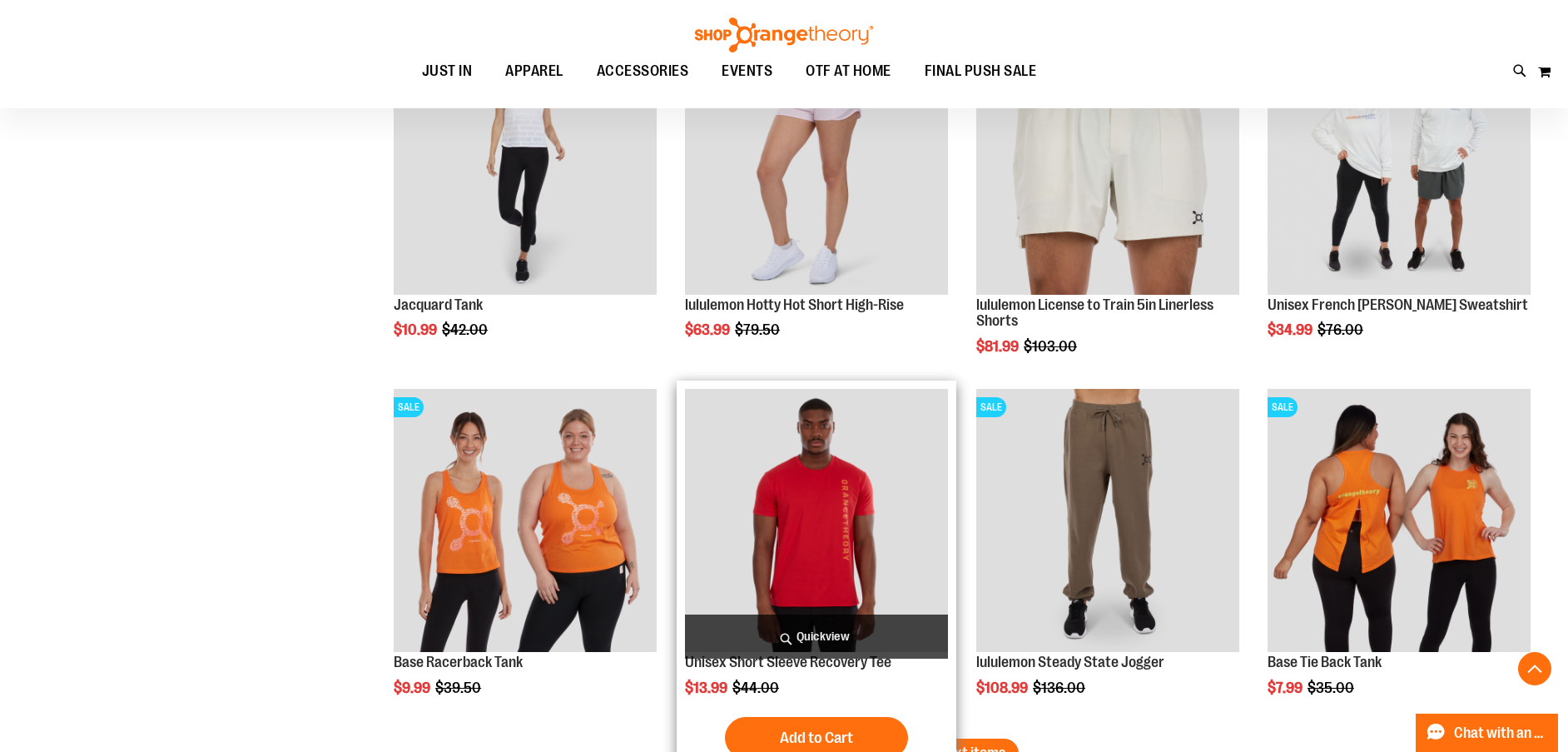
scroll to position [7080, 0]
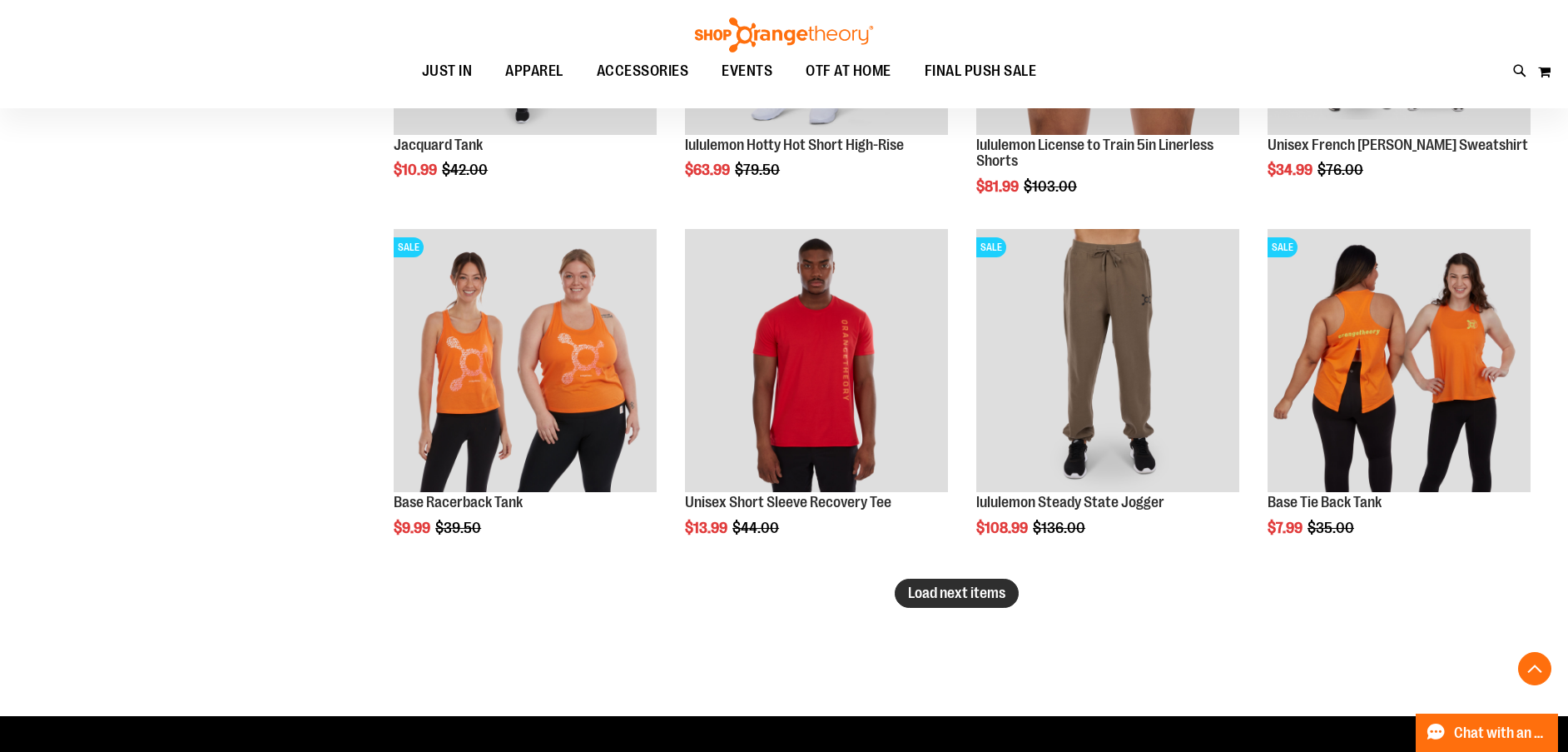
click at [932, 603] on button "Load next items" at bounding box center [956, 593] width 124 height 29
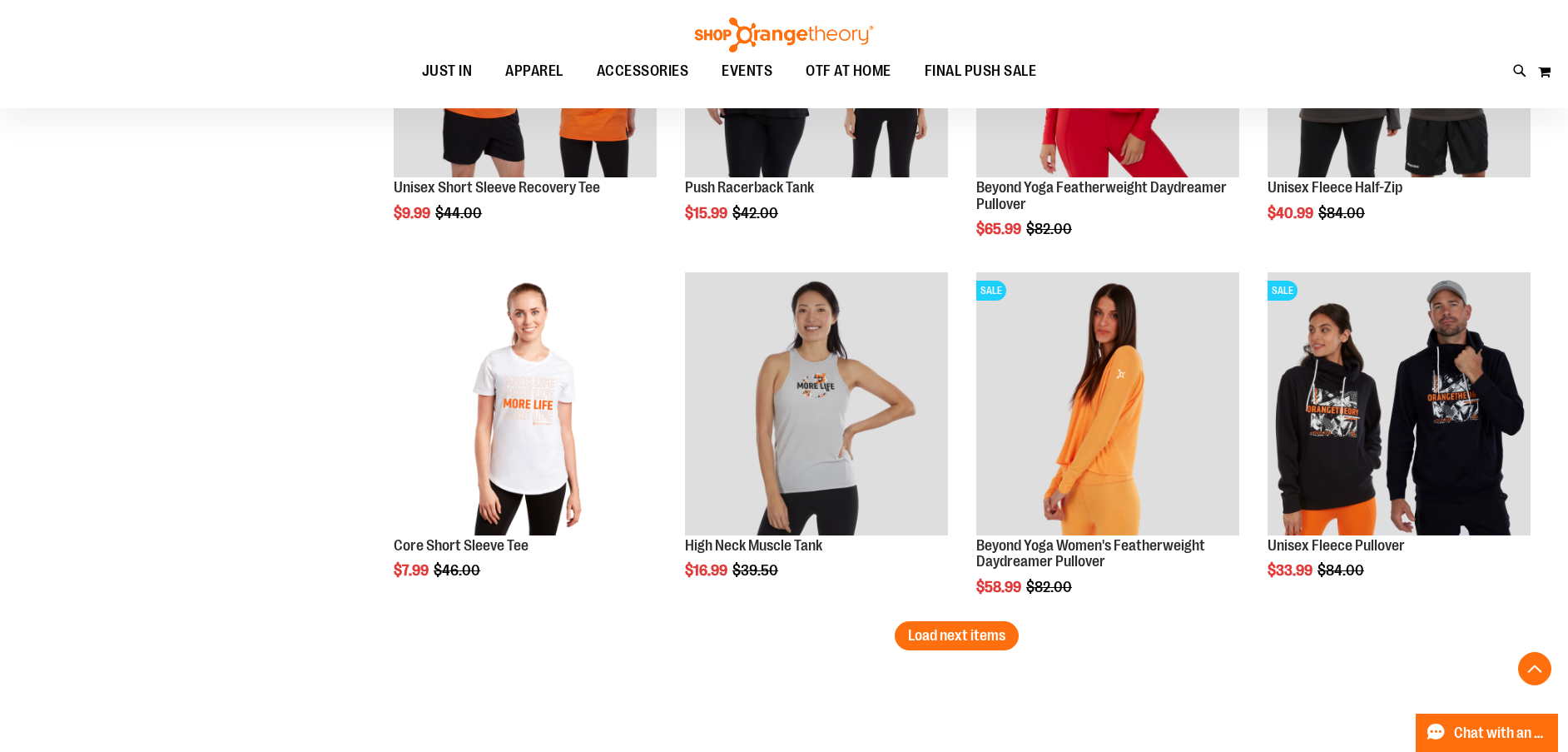
scroll to position [7995, 0]
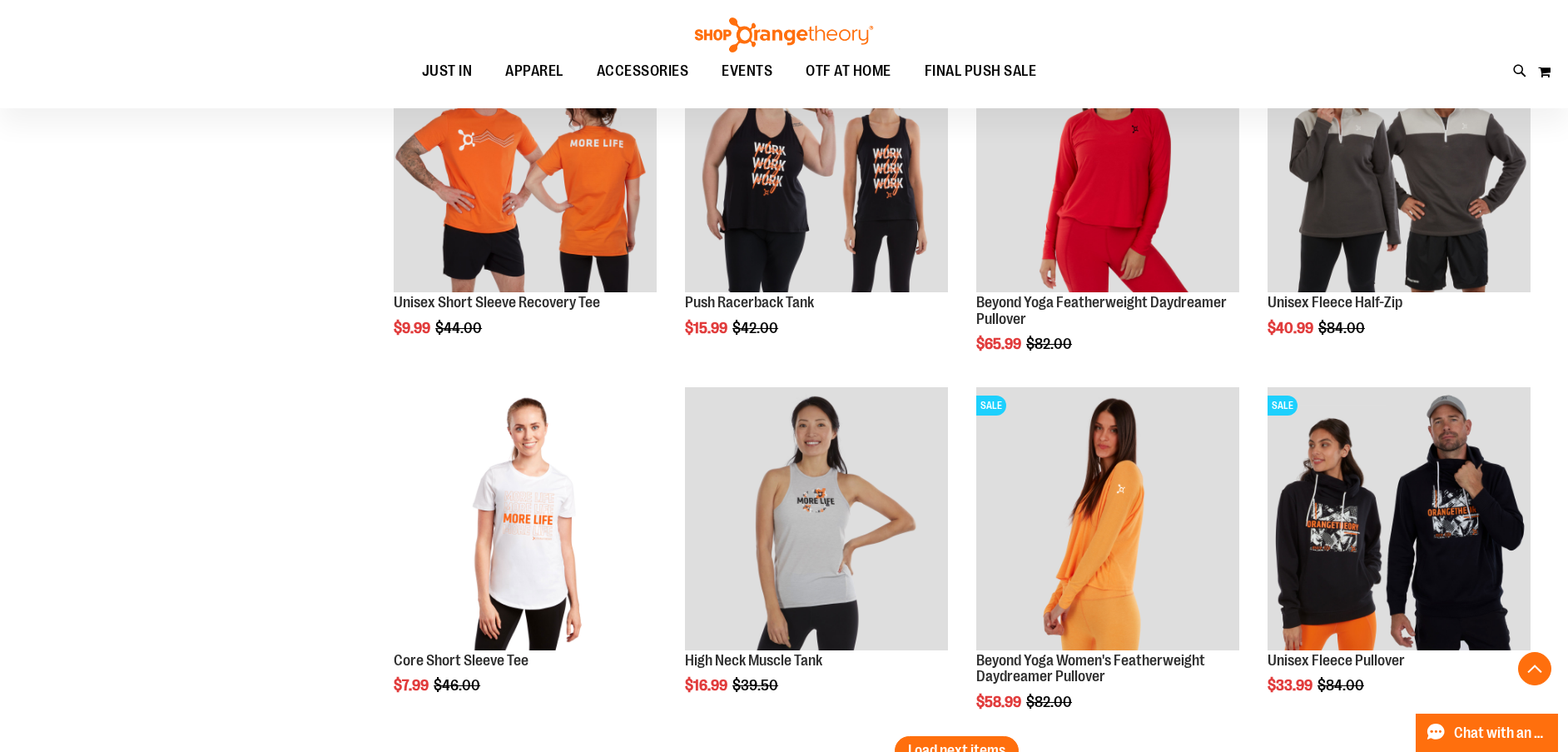
drag, startPoint x: 135, startPoint y: 244, endPoint x: 118, endPoint y: 229, distance: 22.7
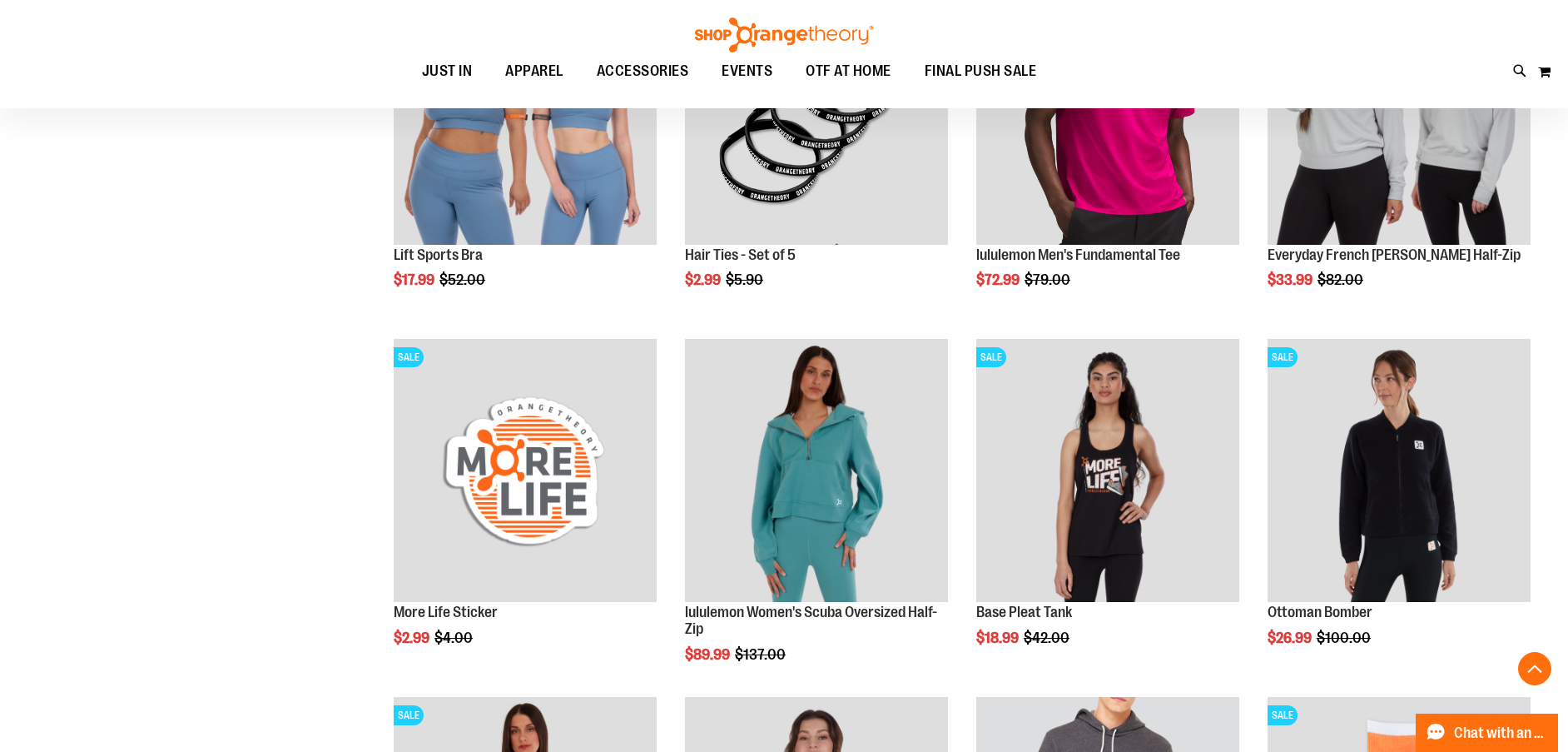
scroll to position [447, 0]
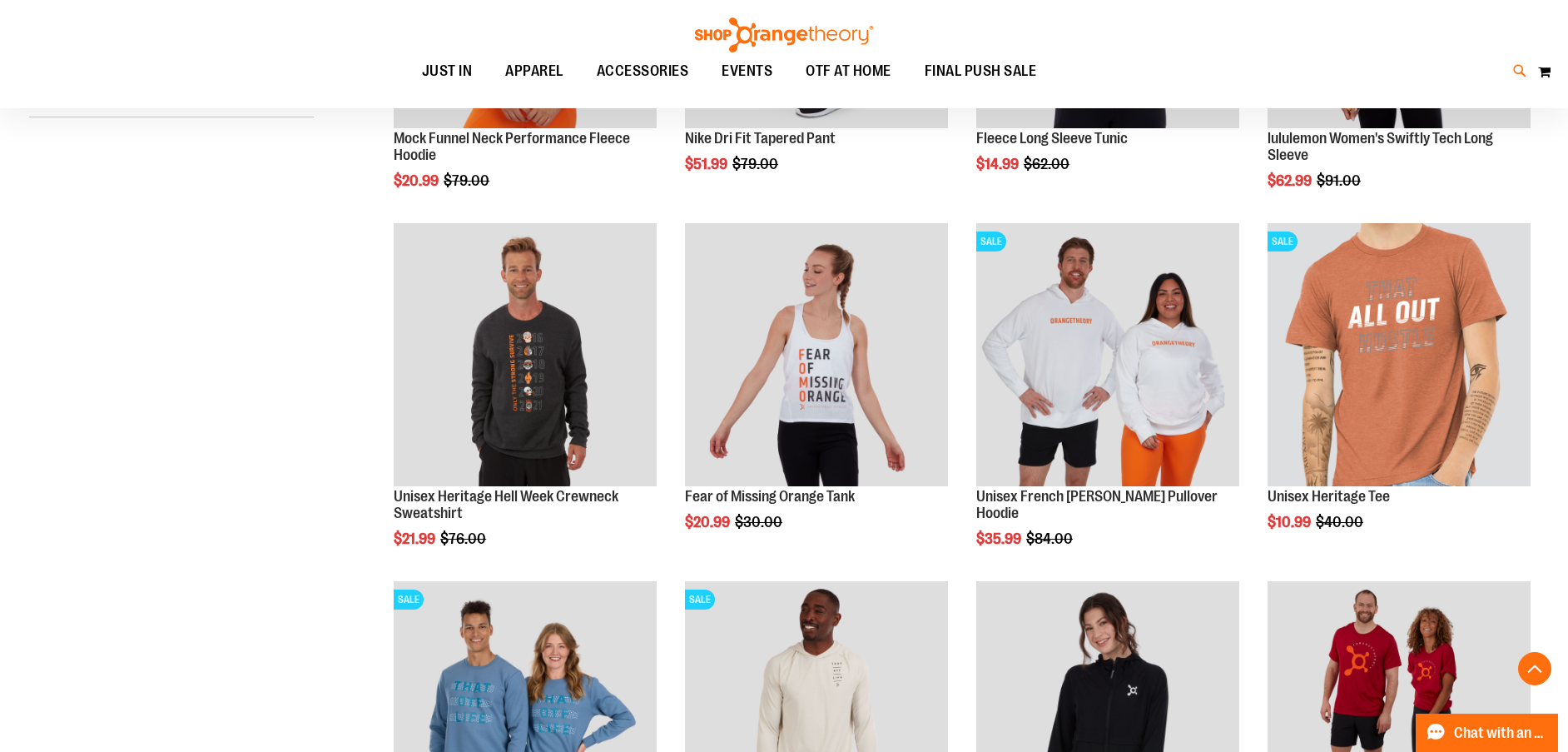
click at [1517, 67] on icon at bounding box center [1520, 71] width 14 height 19
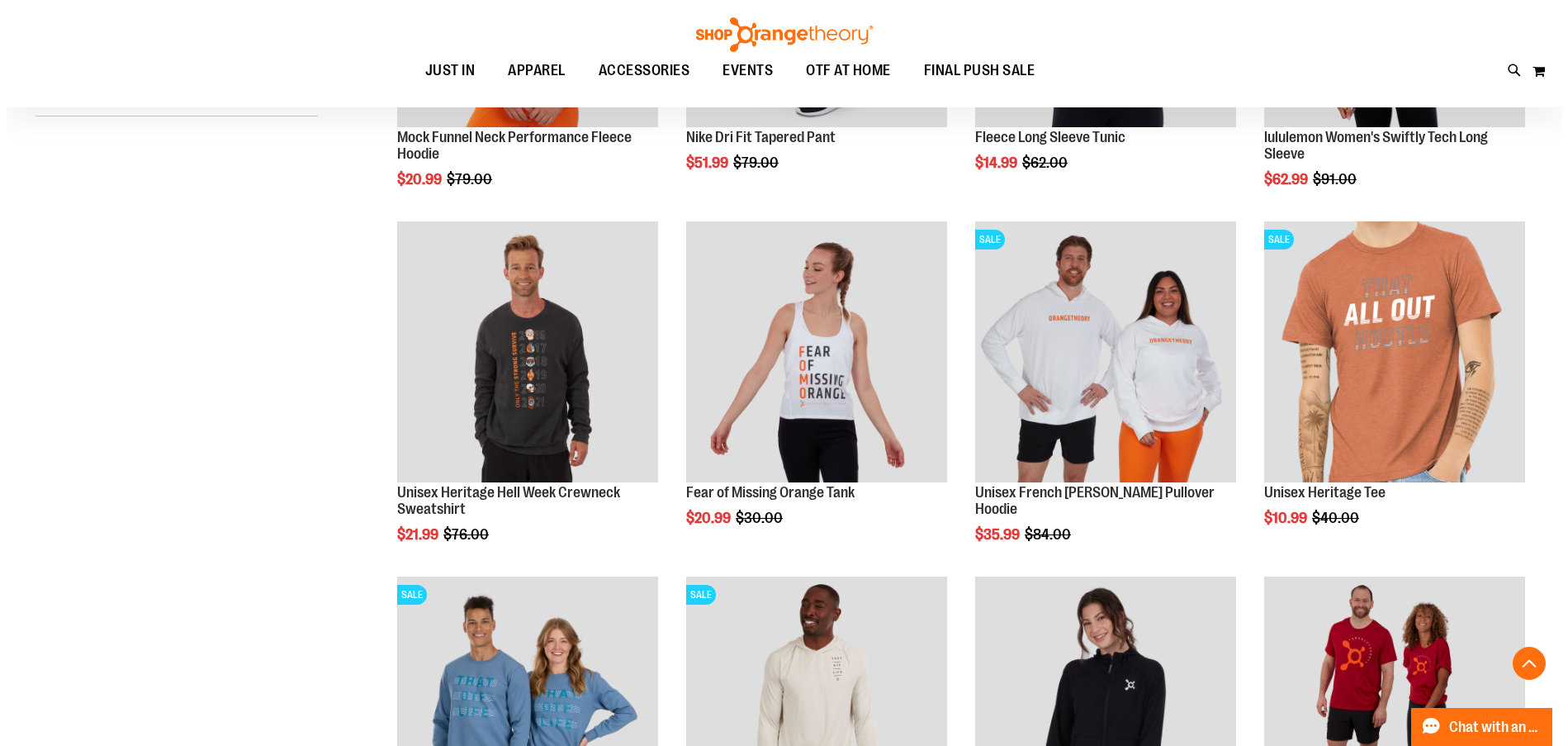
scroll to position [833, 0]
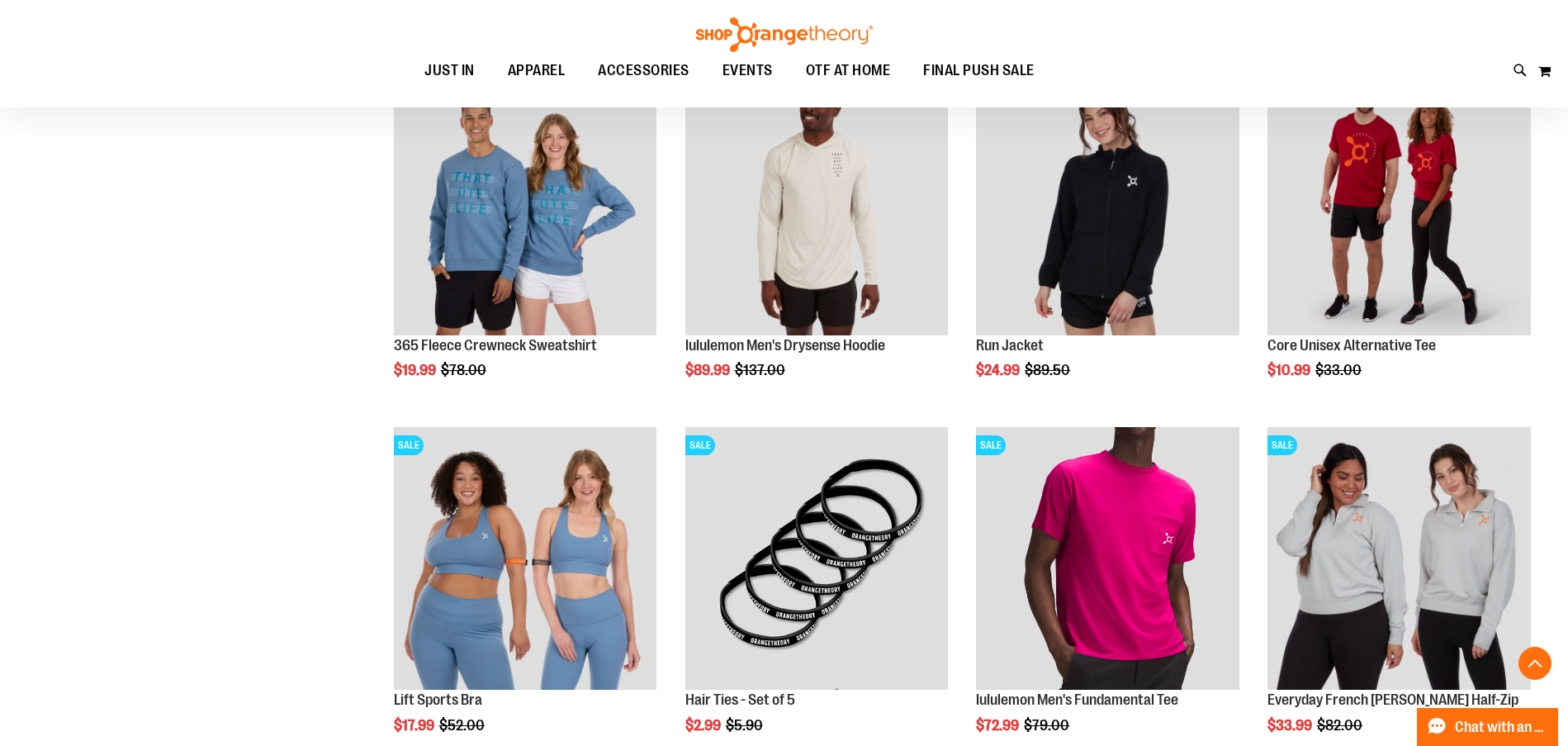
click at [657, 117] on input "Search" at bounding box center [783, 93] width 1244 height 55
click at [622, 104] on input "Search" at bounding box center [783, 93] width 1244 height 55
type input "**********"
